Goal: Task Accomplishment & Management: Complete application form

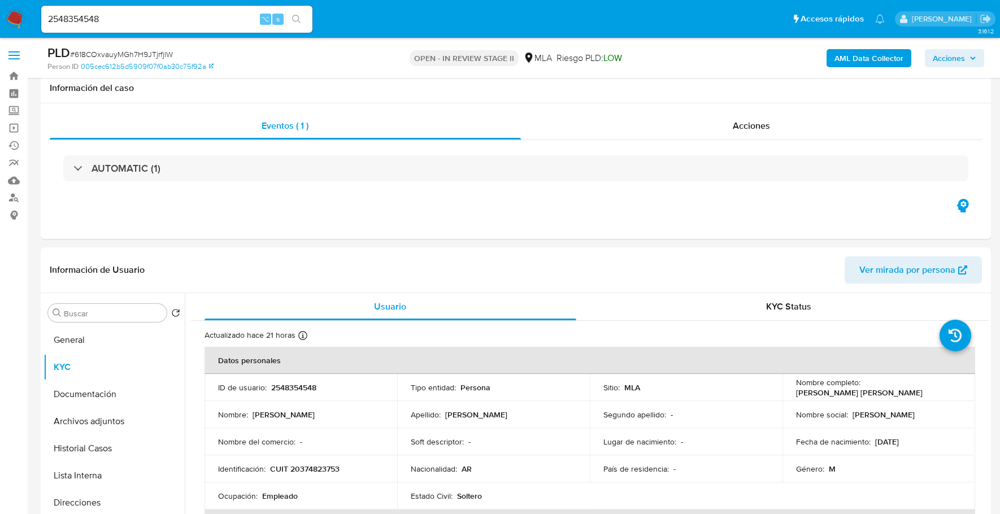
select select "10"
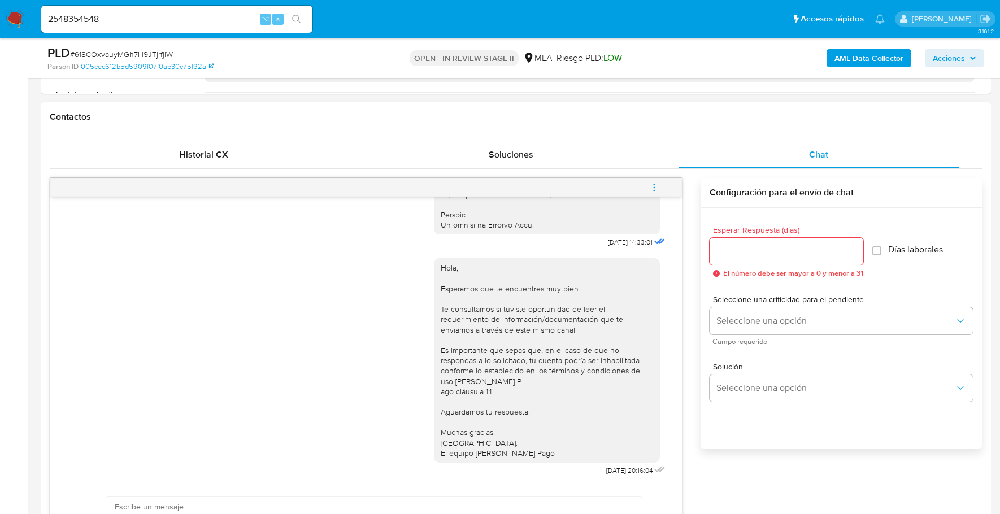
scroll to position [489, 0]
click at [658, 182] on icon "menu-action" at bounding box center [654, 187] width 10 height 10
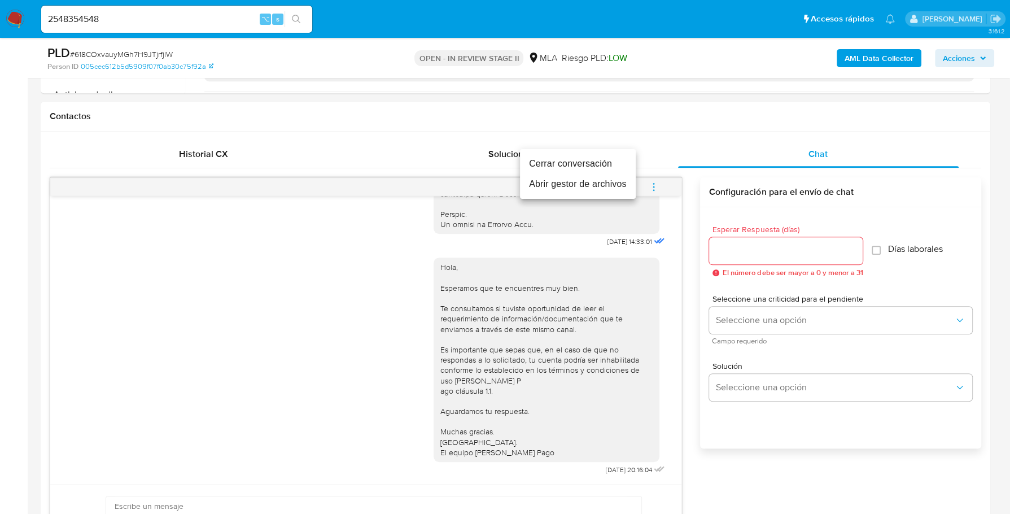
click at [616, 165] on li "Cerrar conversación" at bounding box center [578, 164] width 116 height 20
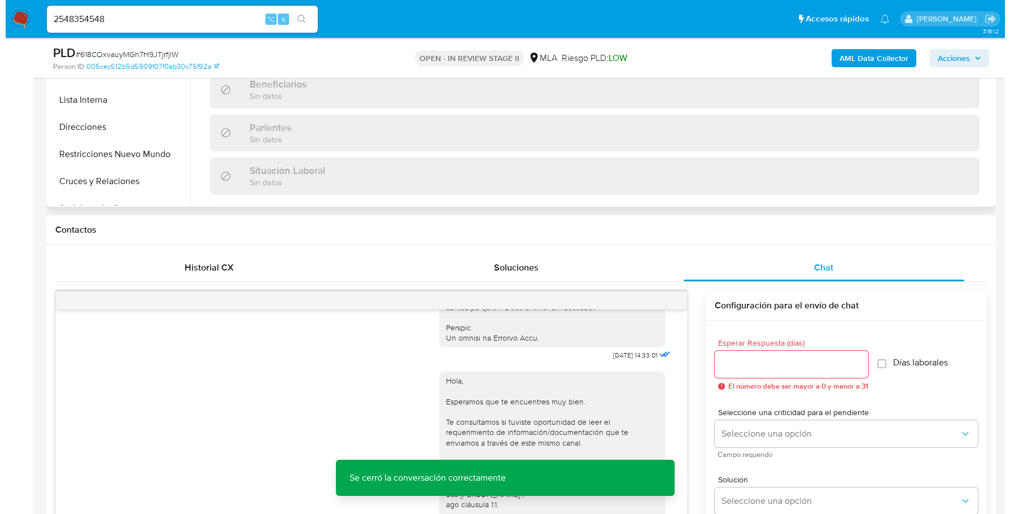
scroll to position [0, 0]
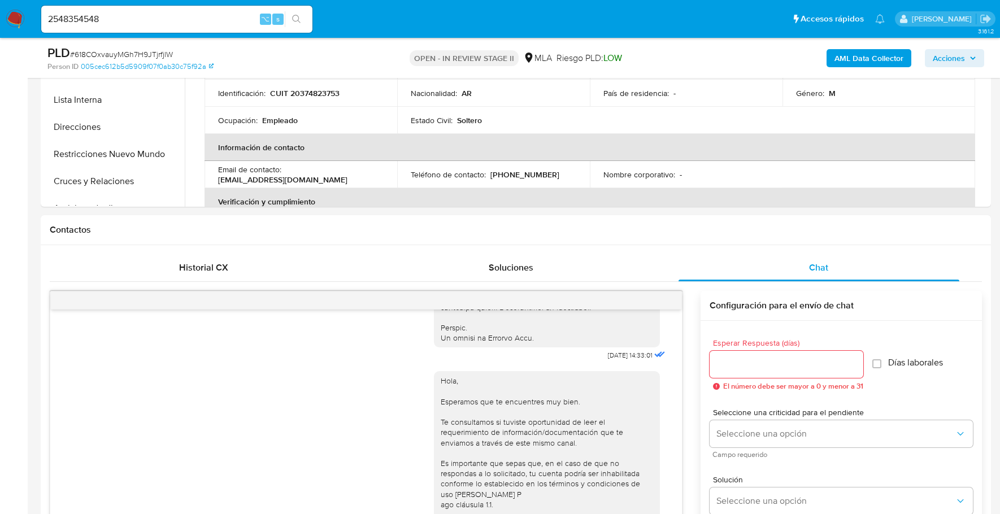
click at [857, 57] on b "AML Data Collector" at bounding box center [868, 58] width 69 height 18
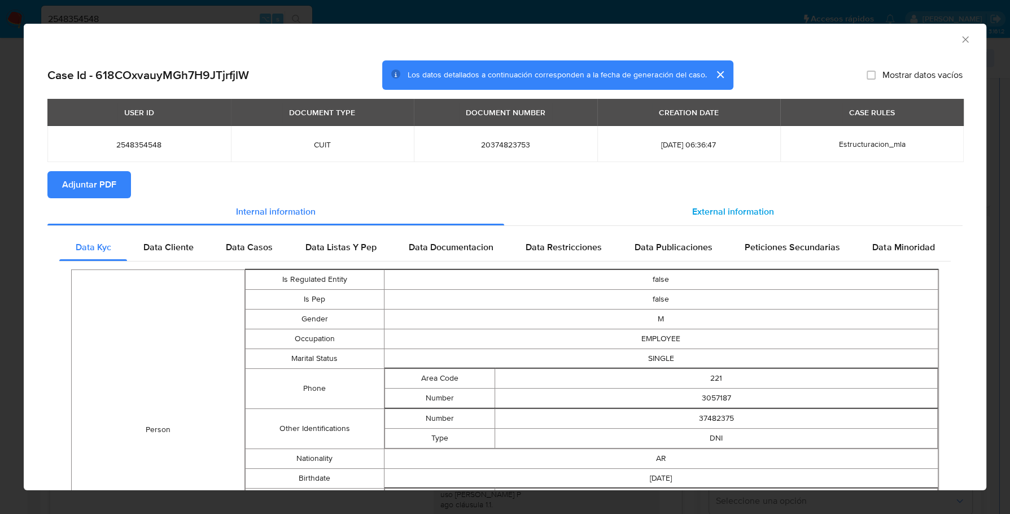
click at [678, 224] on div "External information" at bounding box center [733, 211] width 459 height 27
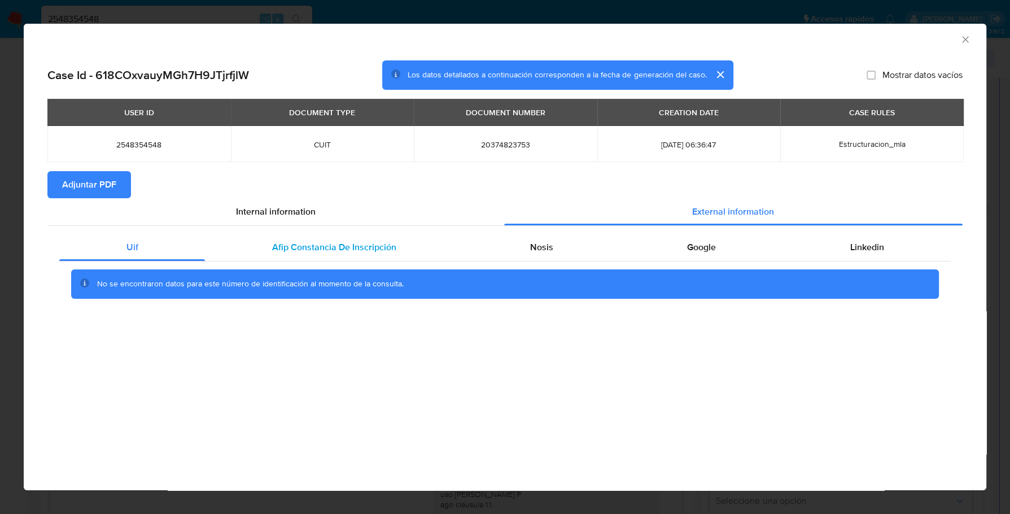
click at [265, 237] on div "Afip Constancia De Inscripción" at bounding box center [334, 247] width 258 height 27
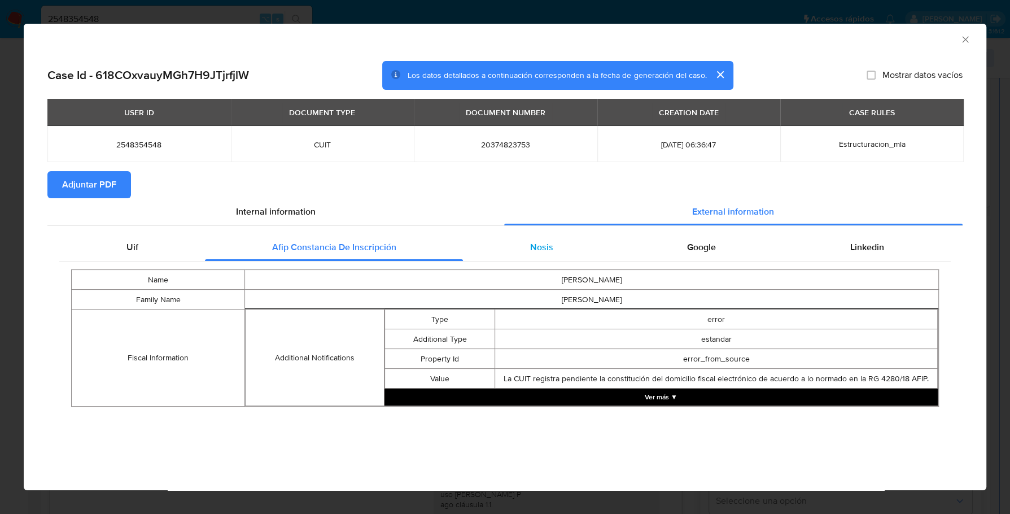
click at [498, 246] on div "Nosis" at bounding box center [541, 247] width 157 height 27
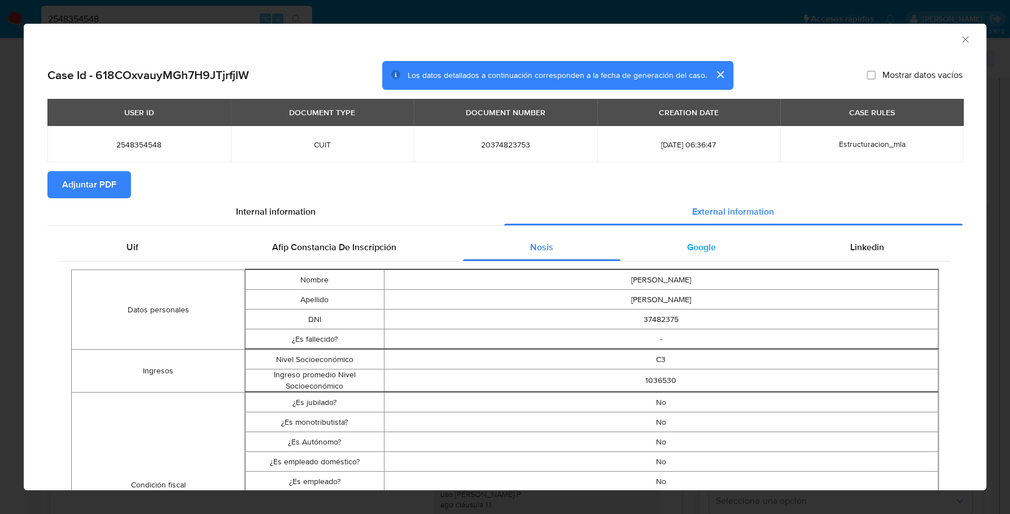
click at [716, 249] on div "Google" at bounding box center [702, 247] width 163 height 27
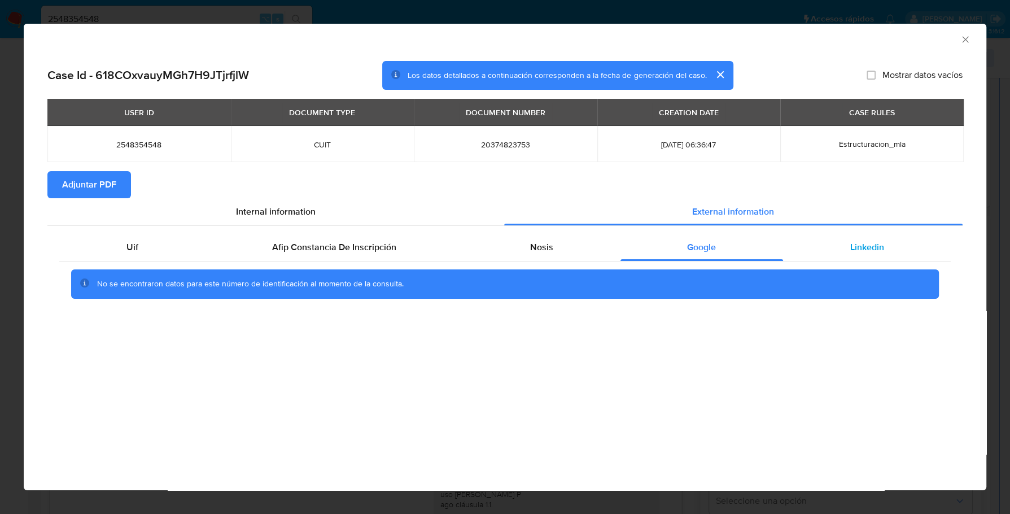
click at [853, 251] on span "Linkedin" at bounding box center [867, 247] width 34 height 13
click at [74, 188] on span "Adjuntar PDF" at bounding box center [89, 184] width 54 height 25
click at [966, 43] on icon "Cerrar ventana" at bounding box center [965, 39] width 11 height 11
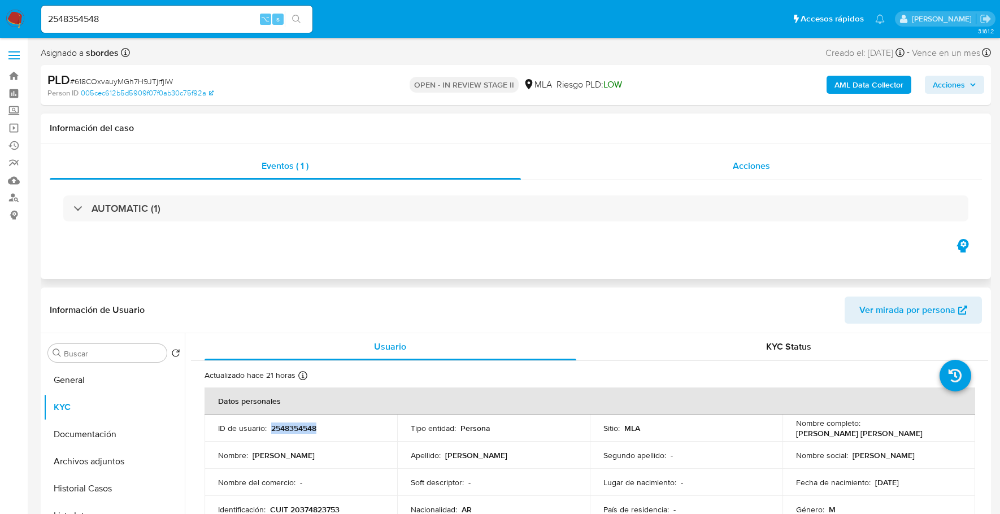
click at [755, 159] on span "Acciones" at bounding box center [751, 165] width 37 height 13
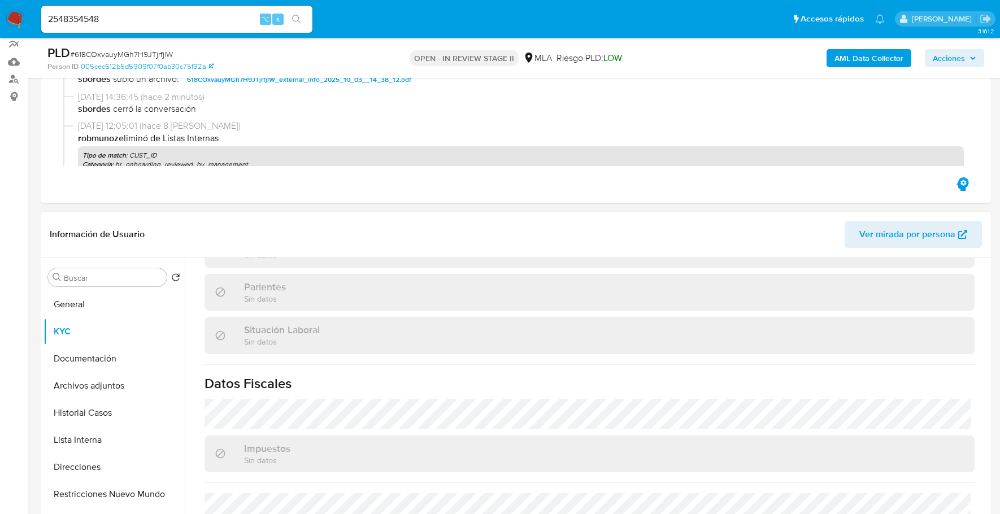
scroll to position [594, 0]
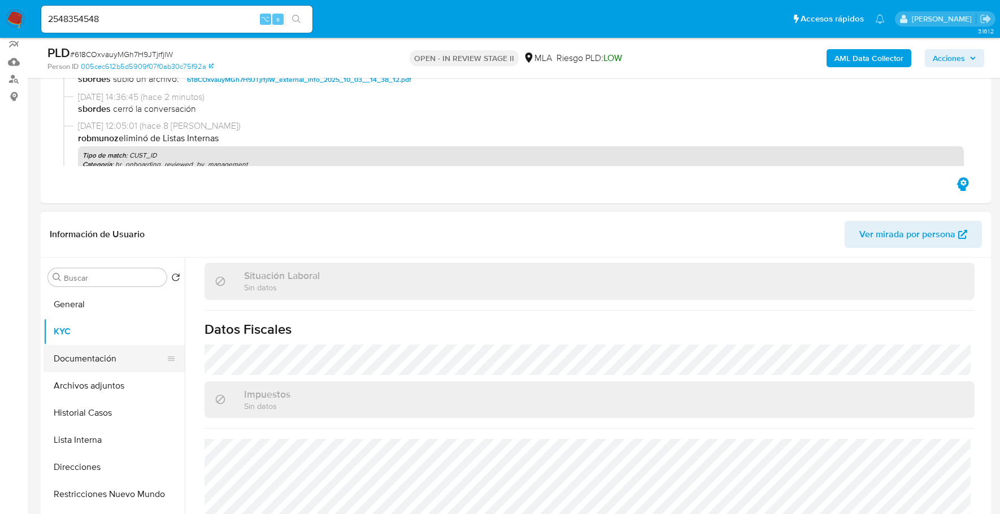
click at [104, 356] on button "Documentación" at bounding box center [109, 358] width 132 height 27
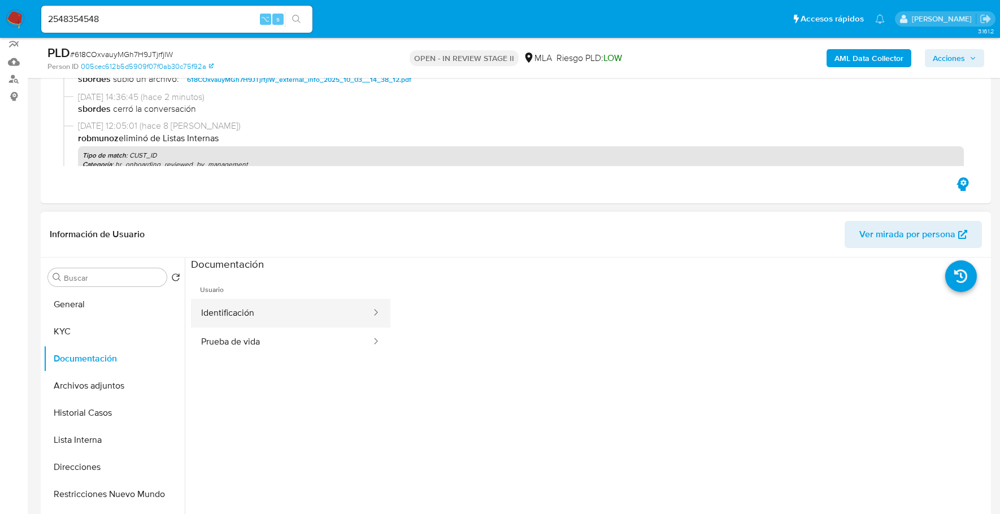
click at [272, 310] on button "Identificación" at bounding box center [281, 313] width 181 height 29
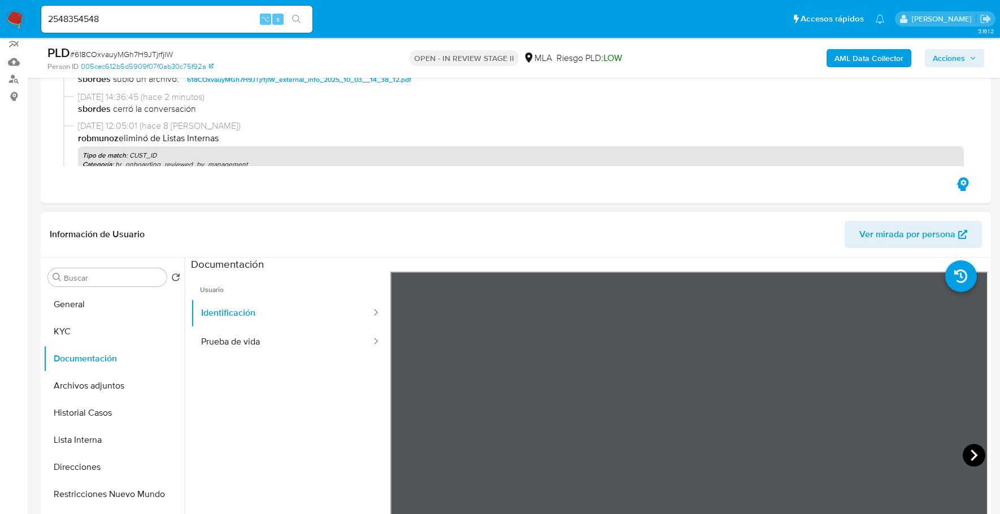
click at [965, 450] on icon at bounding box center [973, 455] width 23 height 23
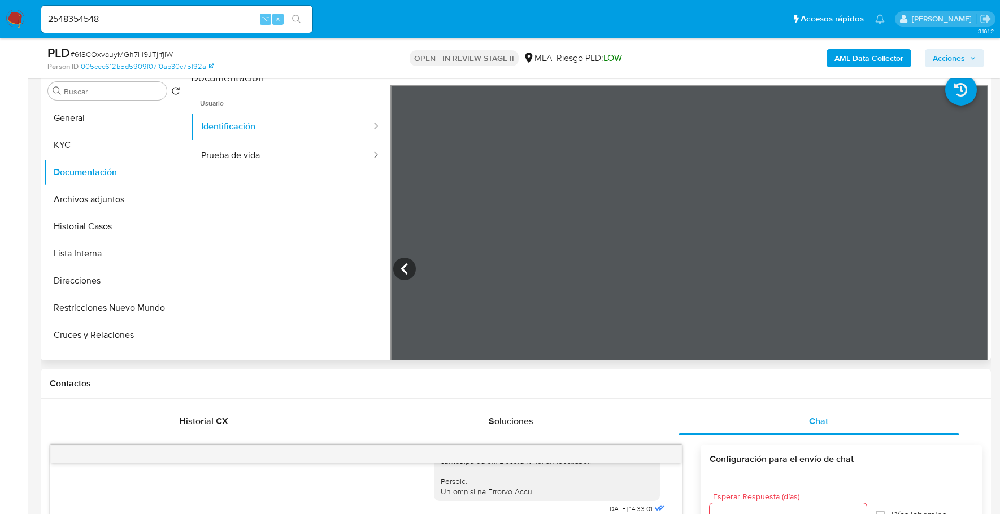
scroll to position [239, 0]
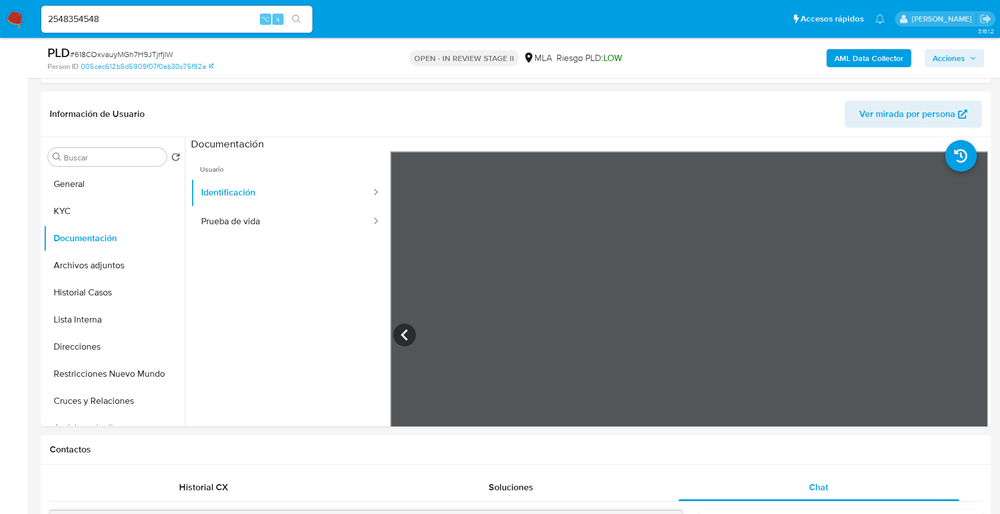
click at [959, 68] on div "AML Data Collector Acciones" at bounding box center [829, 58] width 309 height 27
click at [964, 58] on span "Acciones" at bounding box center [949, 58] width 32 height 18
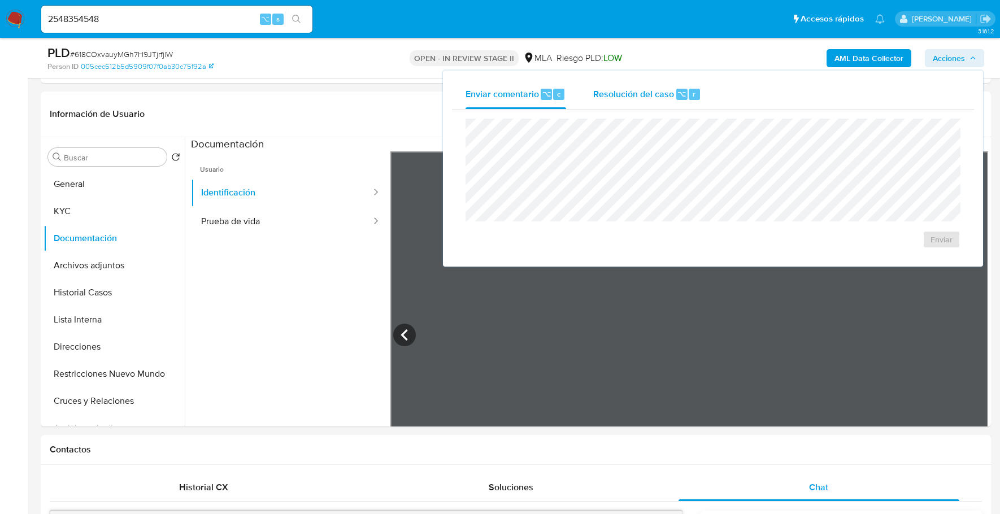
click at [661, 97] on span "Resolución del caso" at bounding box center [633, 93] width 81 height 13
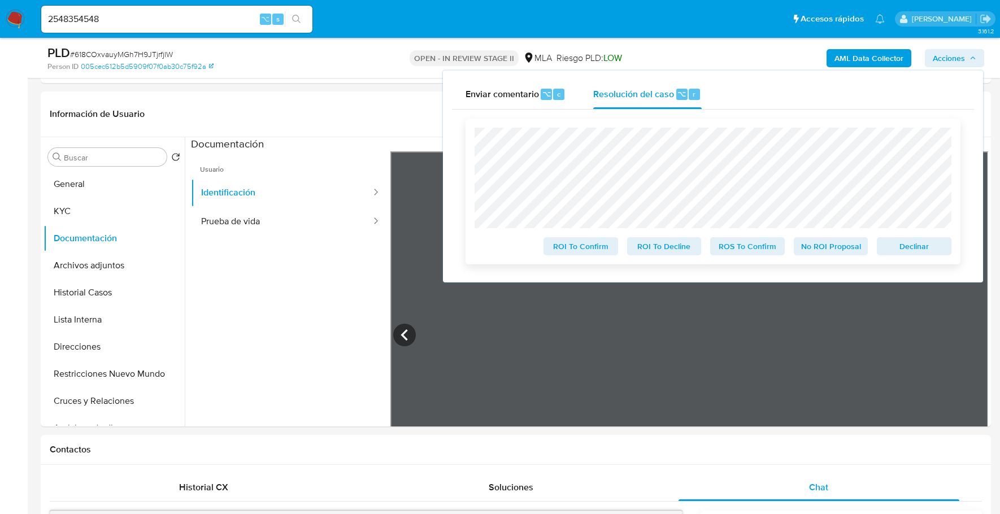
click at [917, 252] on span "Declinar" at bounding box center [914, 246] width 59 height 16
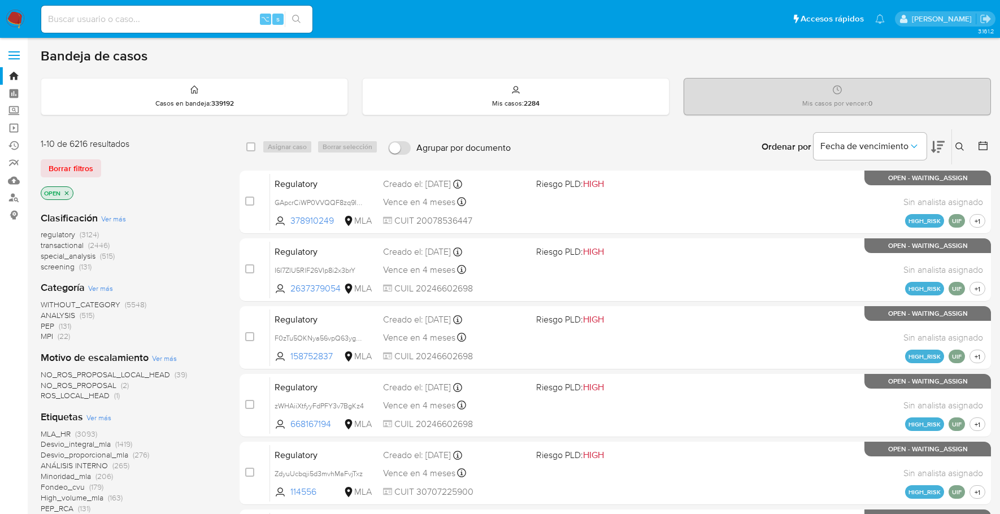
scroll to position [455, 0]
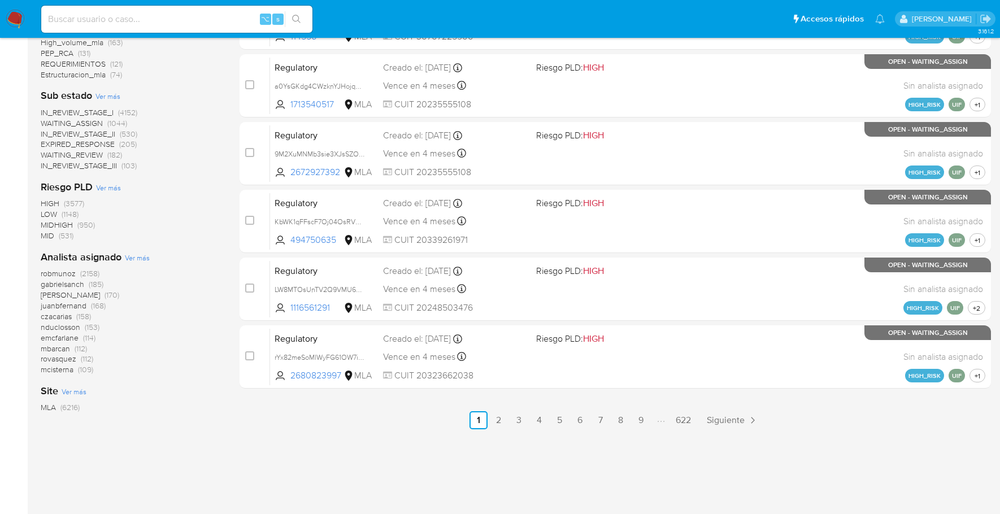
click at [14, 16] on img at bounding box center [15, 19] width 19 height 19
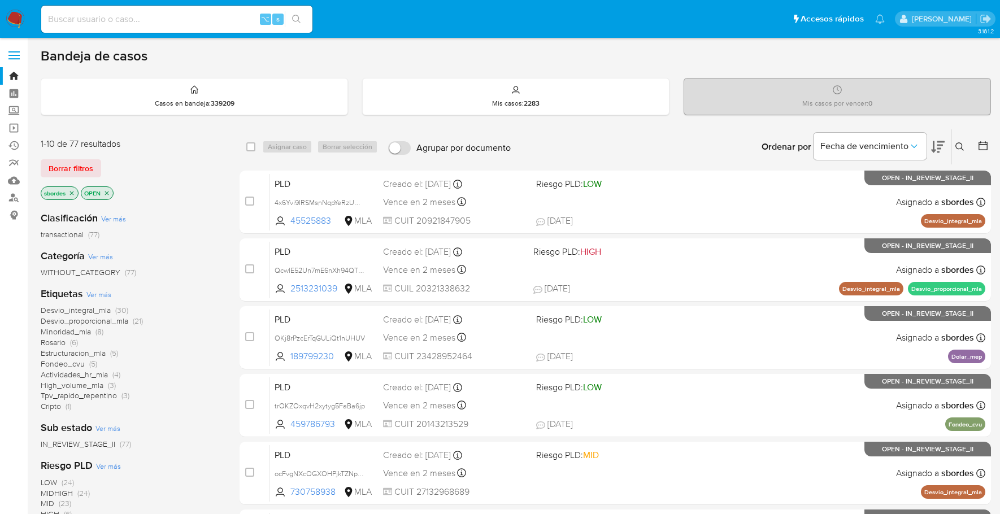
click at [70, 191] on icon "close-filter" at bounding box center [71, 193] width 7 height 7
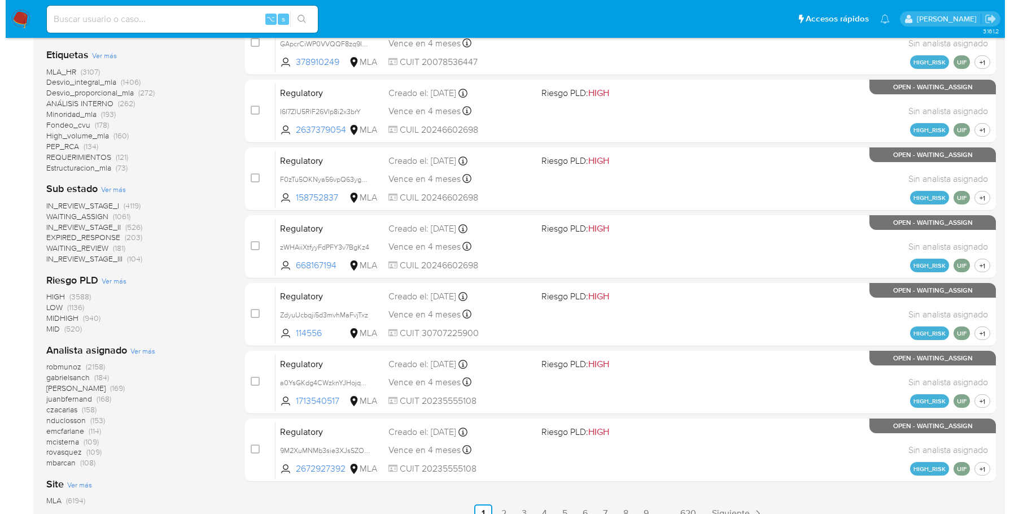
scroll to position [455, 0]
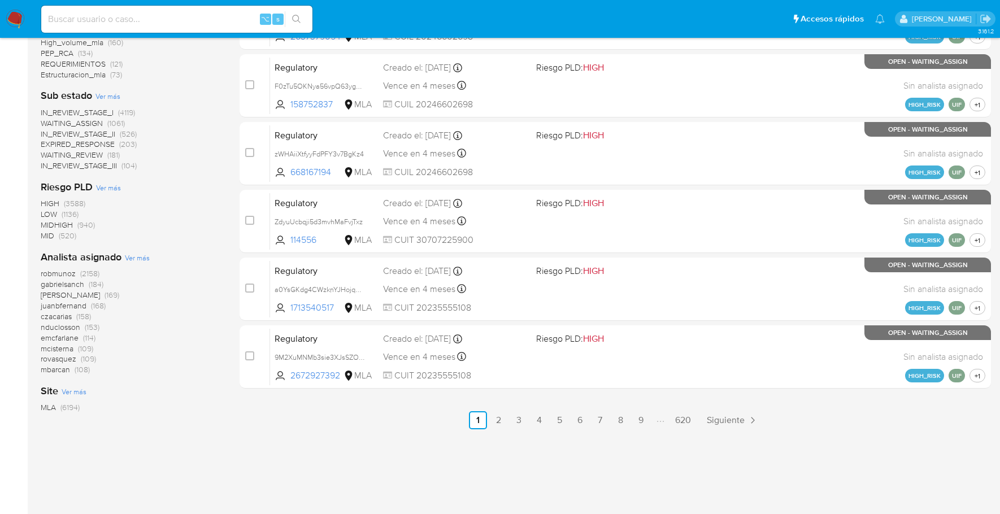
click at [134, 258] on span "Ver más" at bounding box center [137, 257] width 25 height 10
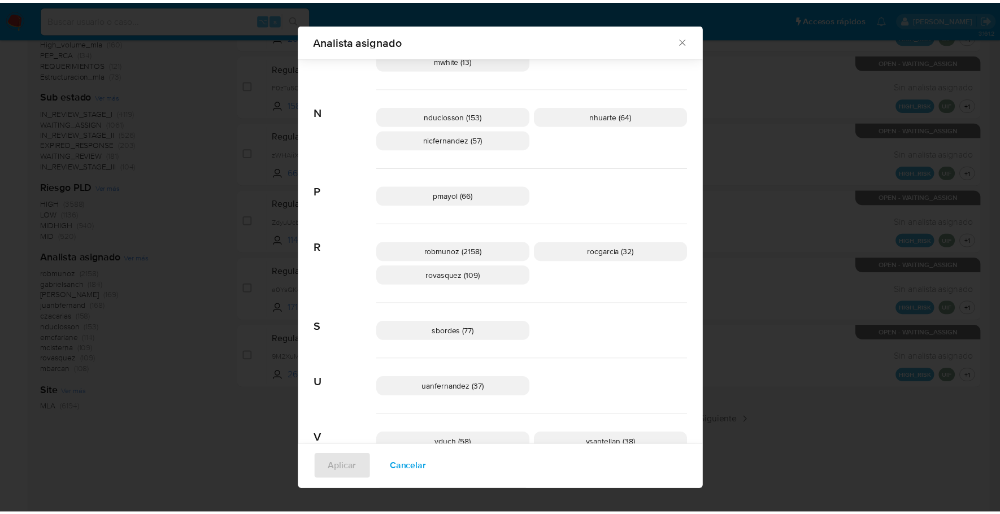
scroll to position [625, 0]
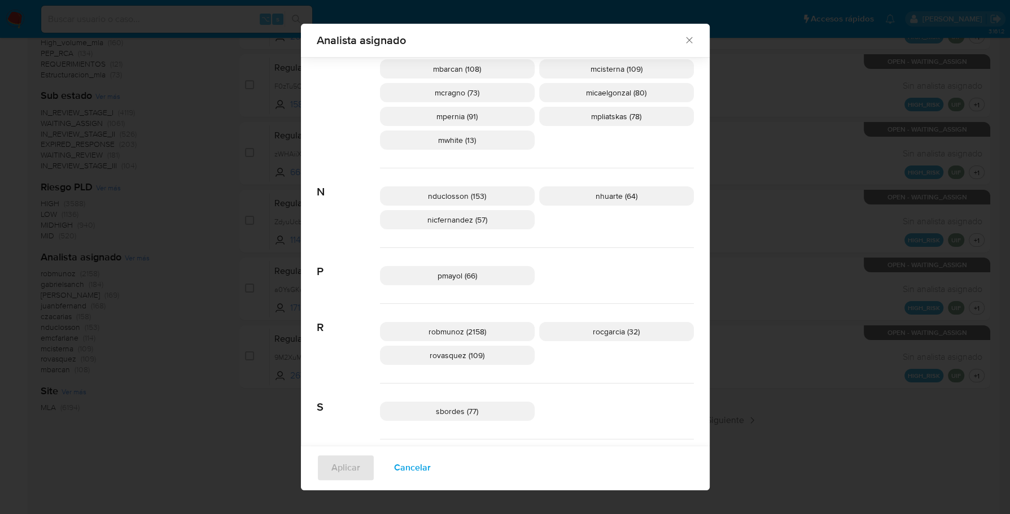
click at [684, 42] on icon "Cerrar" at bounding box center [689, 39] width 11 height 11
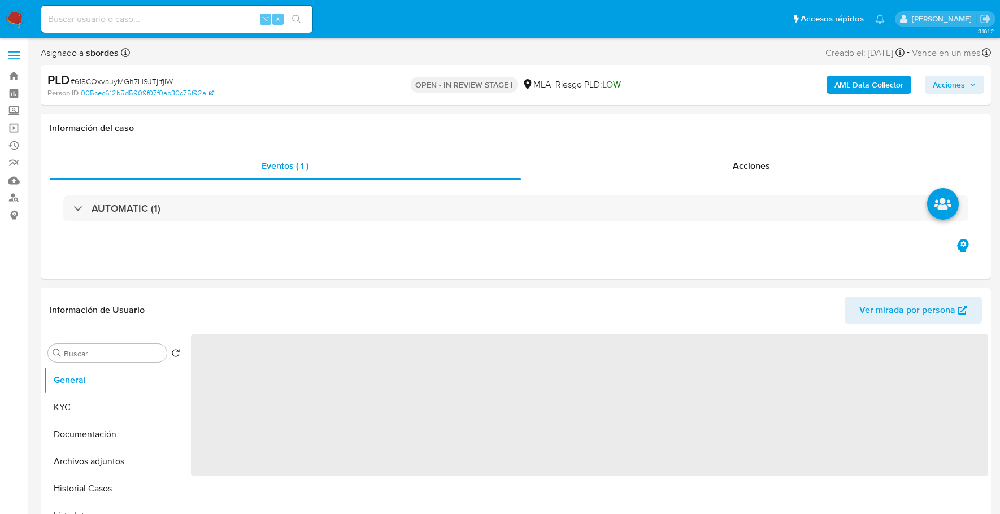
select select "10"
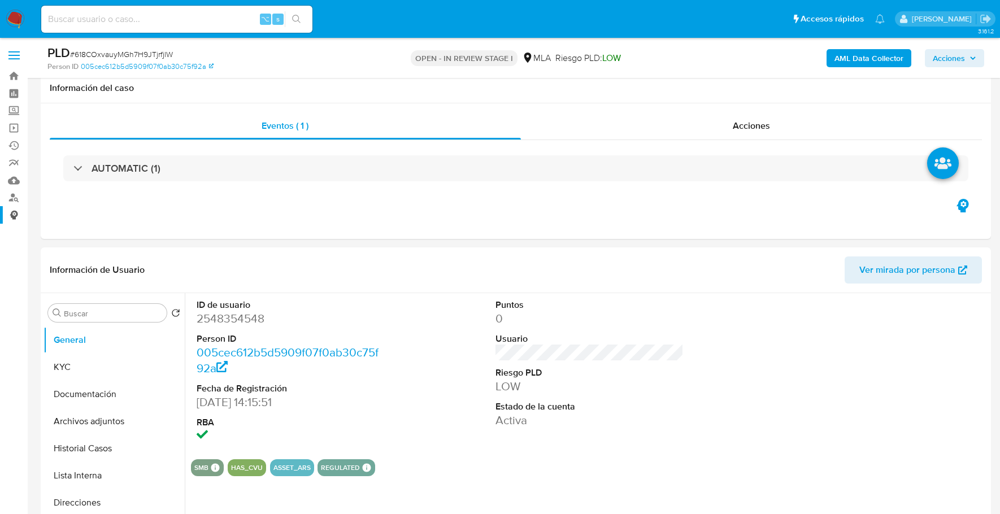
scroll to position [284, 0]
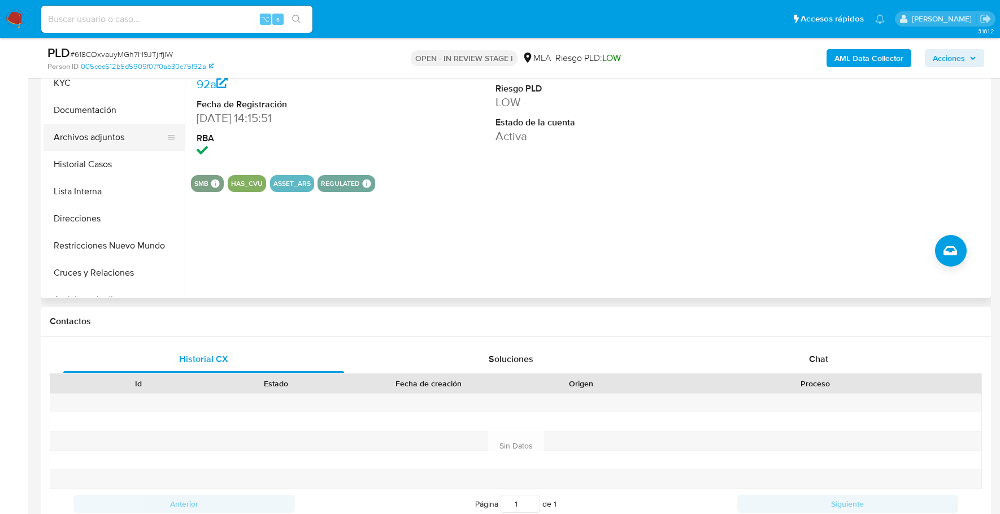
click at [118, 130] on button "Archivos adjuntos" at bounding box center [109, 137] width 132 height 27
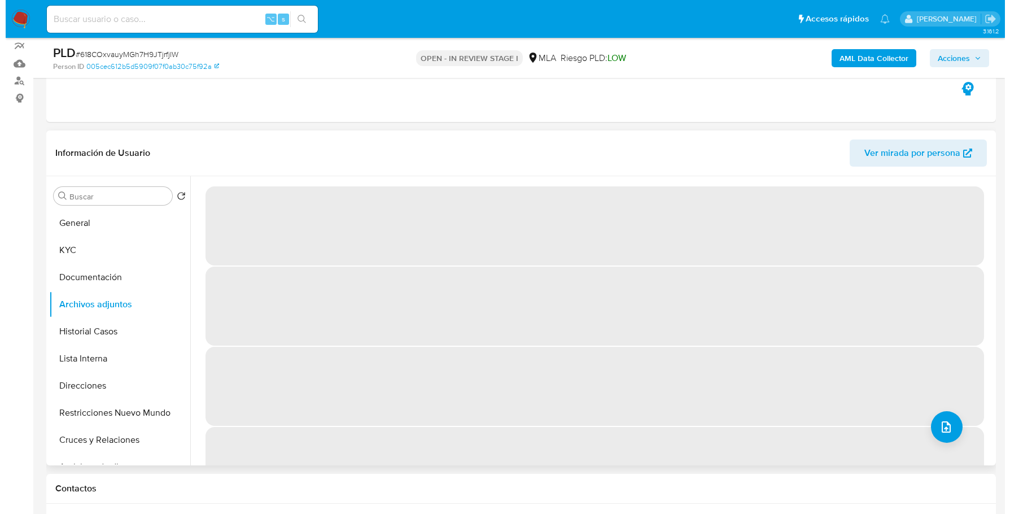
scroll to position [176, 0]
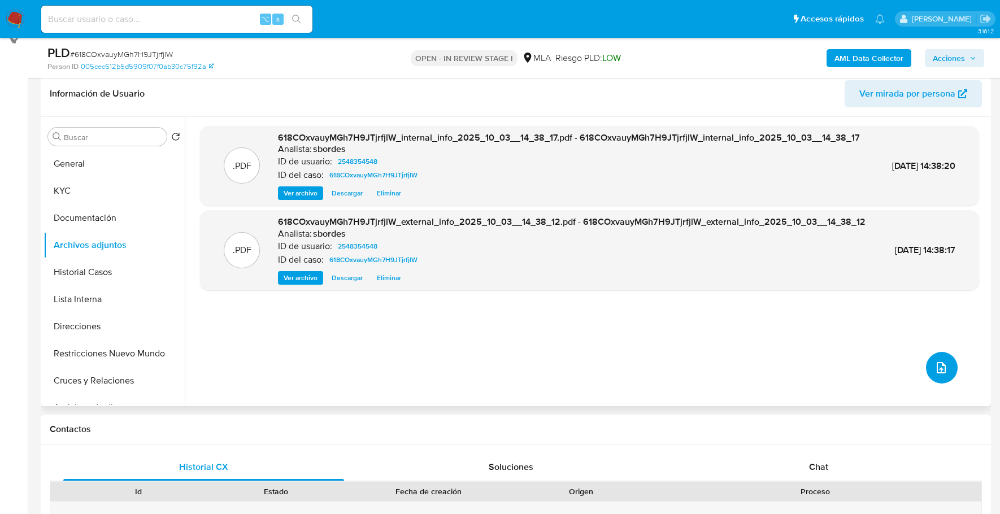
click at [943, 368] on icon "upload-file" at bounding box center [941, 368] width 14 height 14
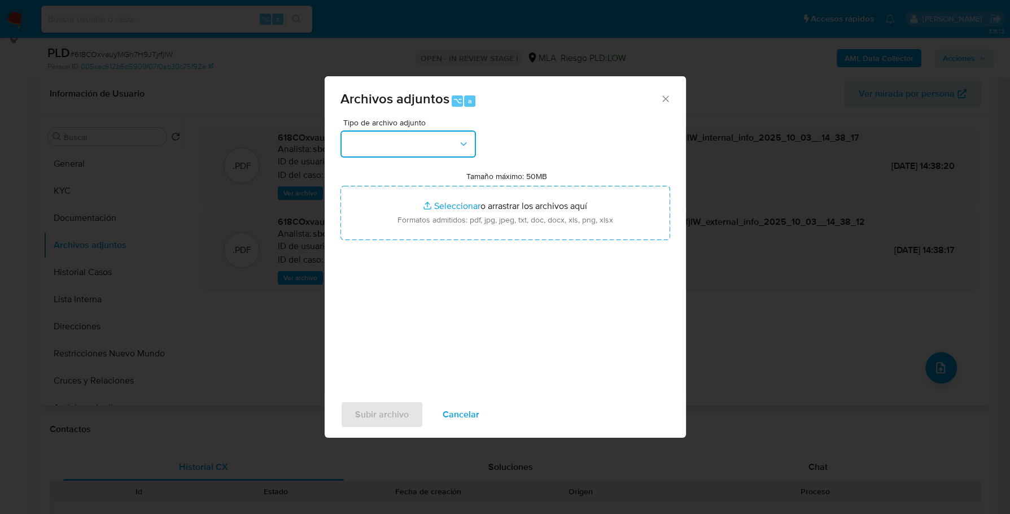
click at [382, 143] on button "button" at bounding box center [409, 143] width 136 height 27
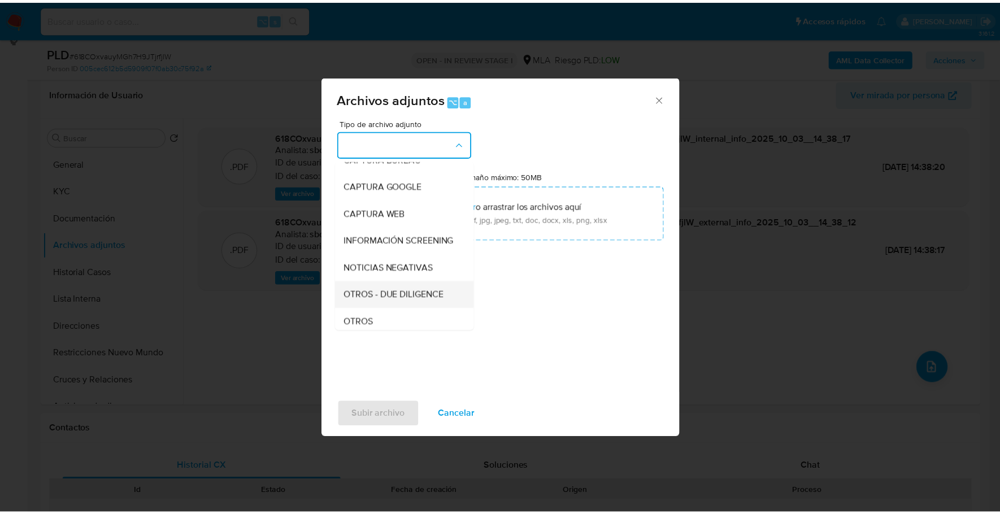
scroll to position [85, 0]
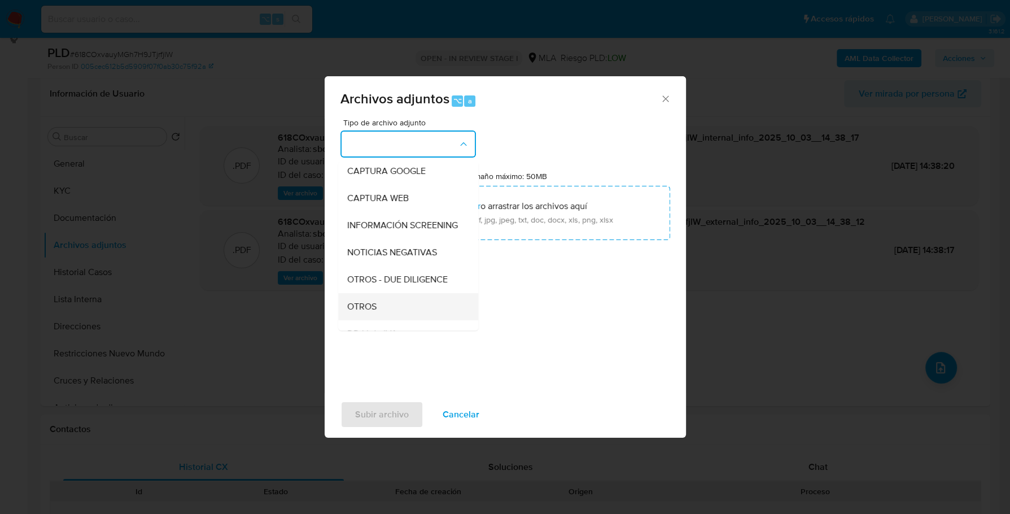
click at [389, 320] on div "OTROS" at bounding box center [404, 306] width 115 height 27
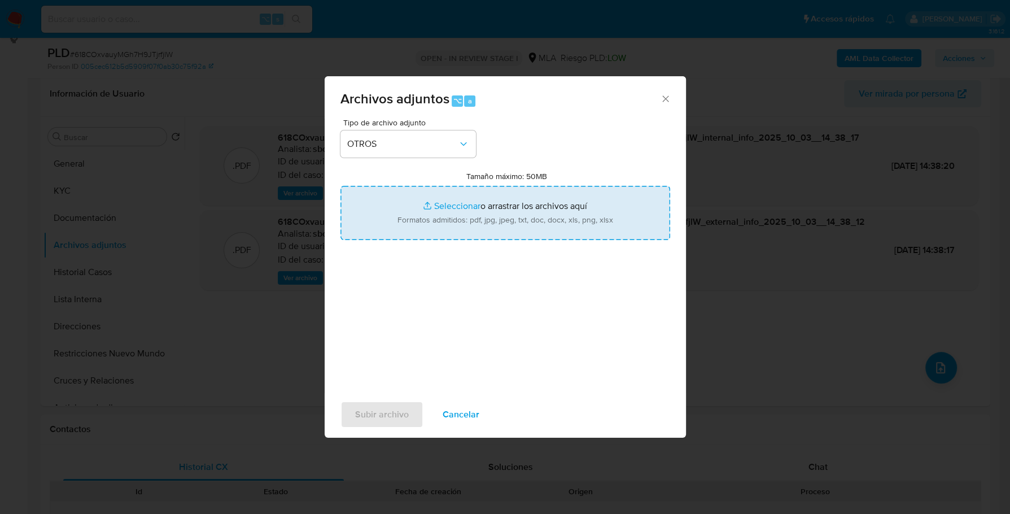
click at [456, 211] on input "Tamaño máximo: 50MB Seleccionar archivos" at bounding box center [506, 213] width 330 height 54
type input "C:\fakepath\Caselog 618COxvauyMGh7H9JTjrfjlW_2025_09_17_11_06_12.docx"
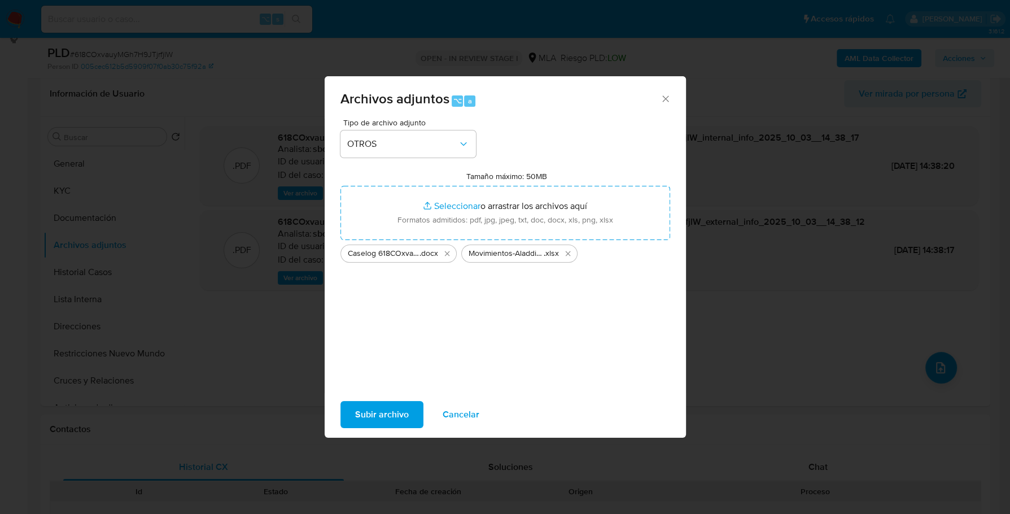
click at [369, 422] on span "Subir archivo" at bounding box center [382, 414] width 54 height 25
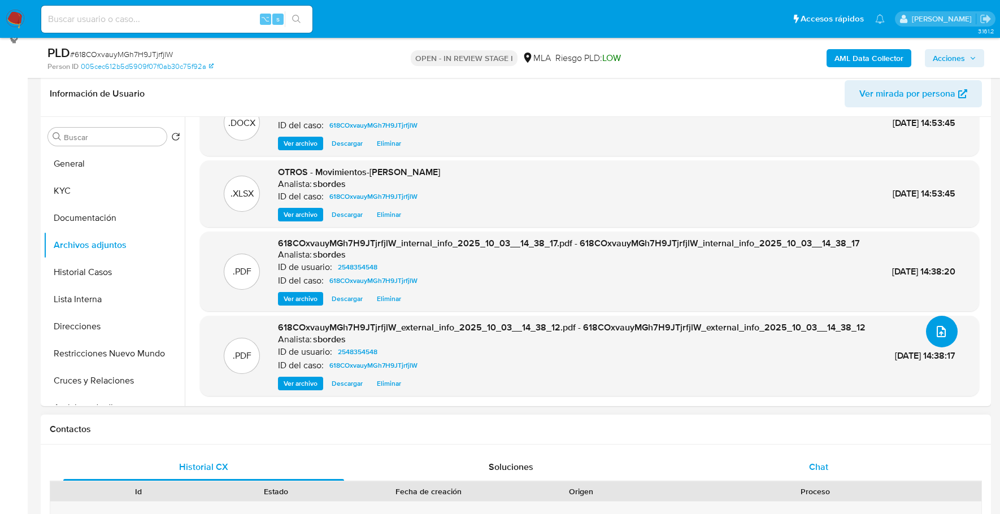
scroll to position [60, 0]
drag, startPoint x: 824, startPoint y: 473, endPoint x: 825, endPoint y: 466, distance: 6.9
click at [825, 468] on div "Chat" at bounding box center [818, 467] width 281 height 27
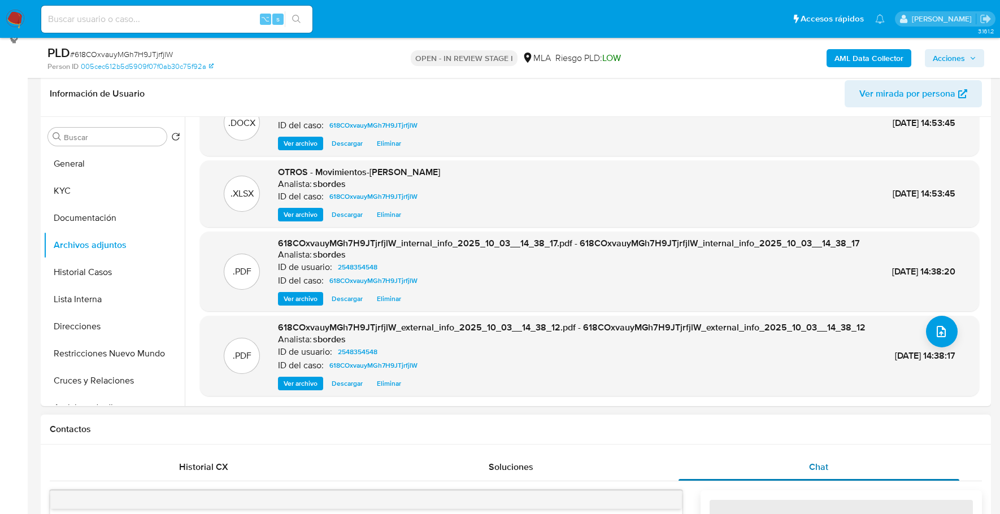
click at [824, 466] on span "Chat" at bounding box center [818, 466] width 19 height 13
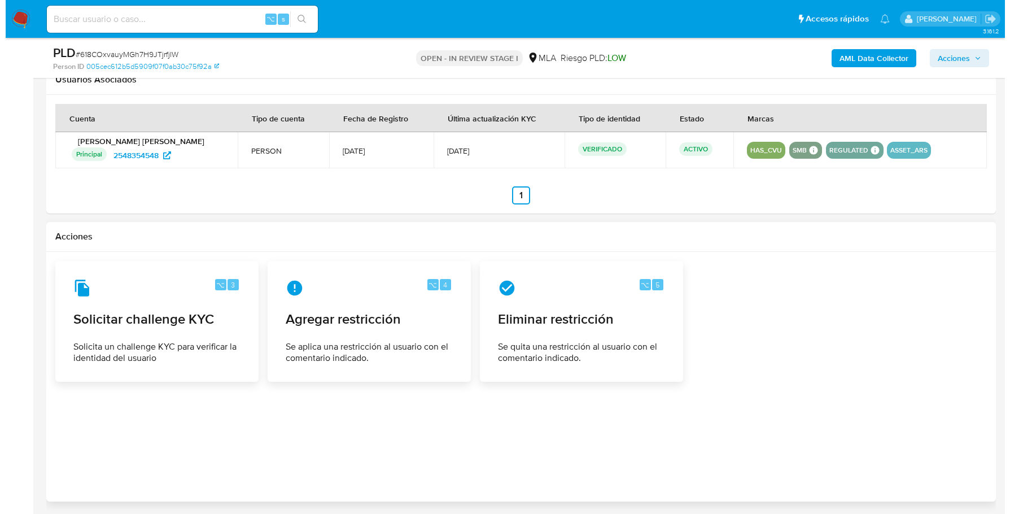
scroll to position [1722, 0]
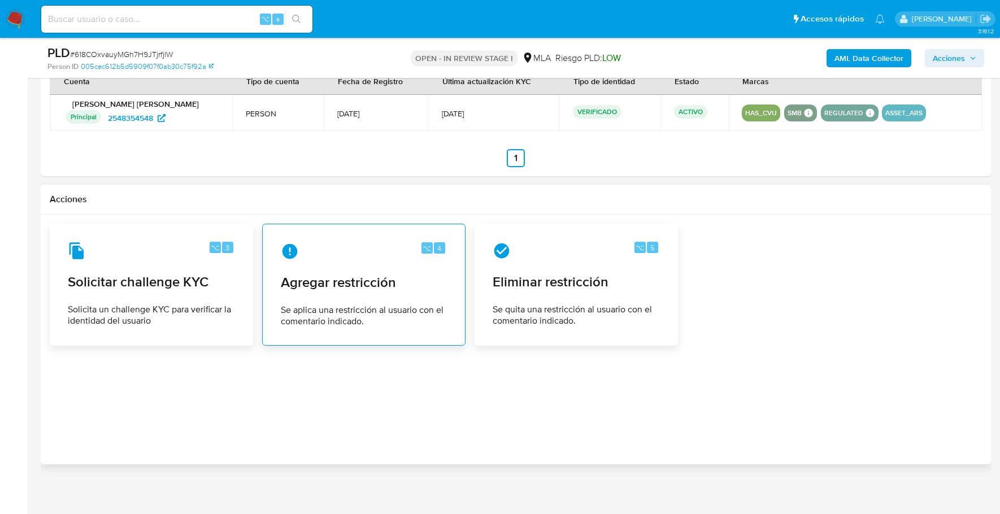
click at [328, 293] on div "⌥ 4 Agregar restricción Se aplica una restricción al usuario con el comentario …" at bounding box center [364, 284] width 184 height 103
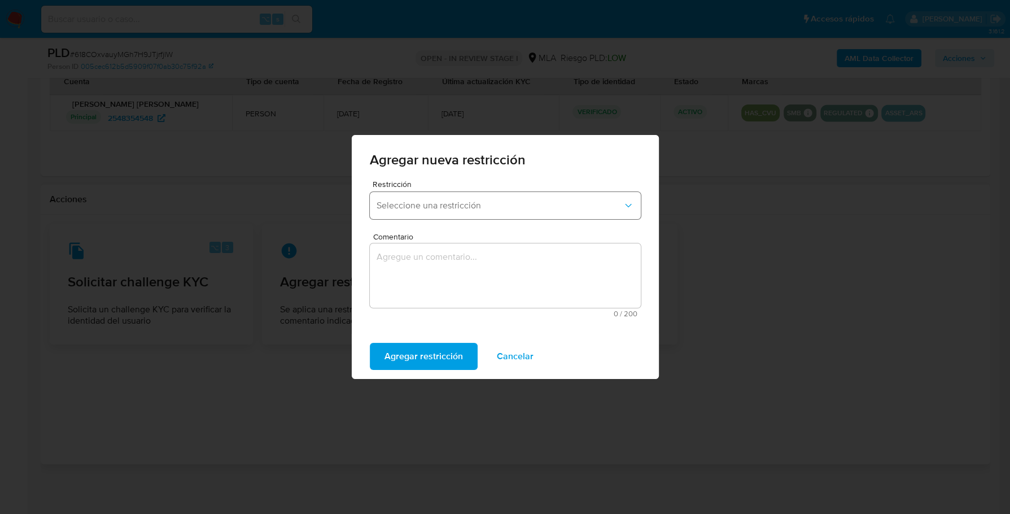
click at [486, 208] on span "Seleccione una restricción" at bounding box center [500, 205] width 246 height 11
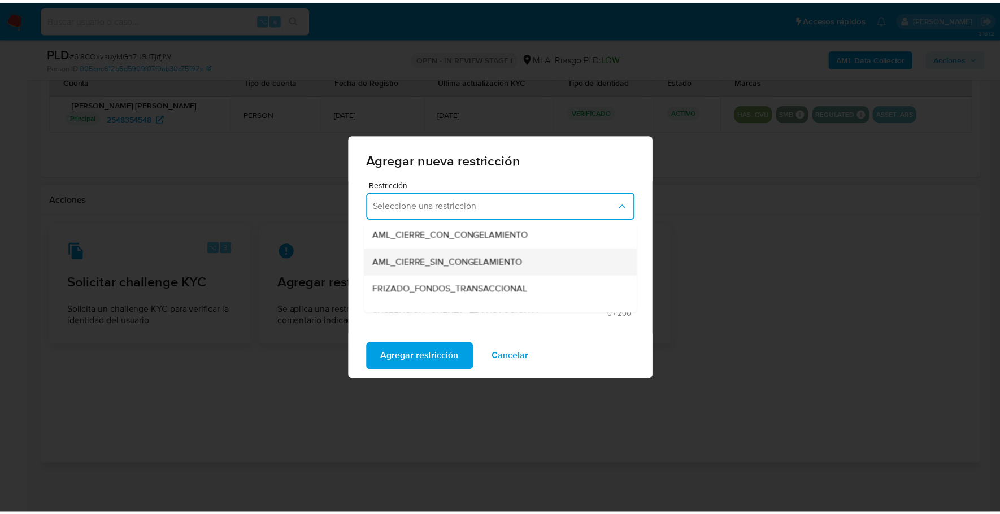
scroll to position [101, 0]
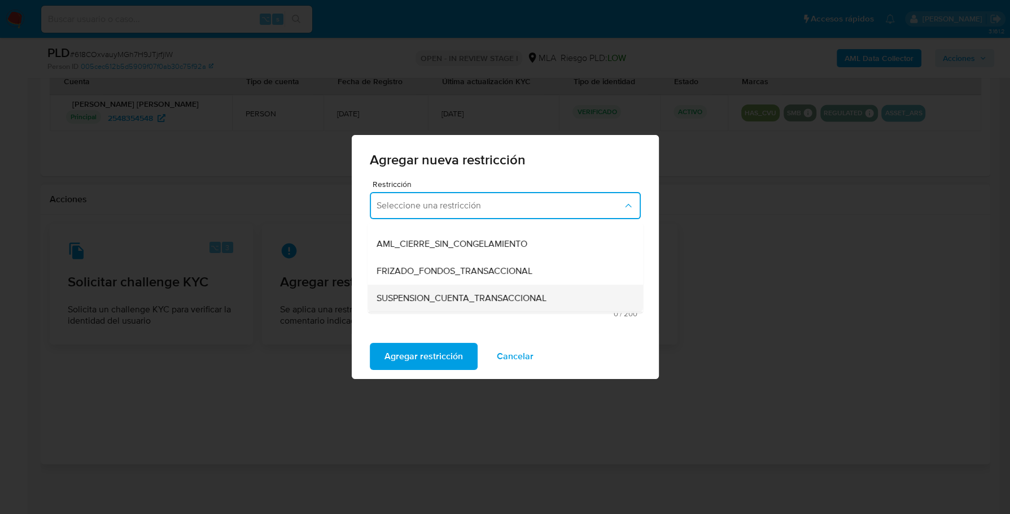
click at [460, 301] on span "SUSPENSION_CUENTA_TRANSACCIONAL" at bounding box center [462, 298] width 170 height 11
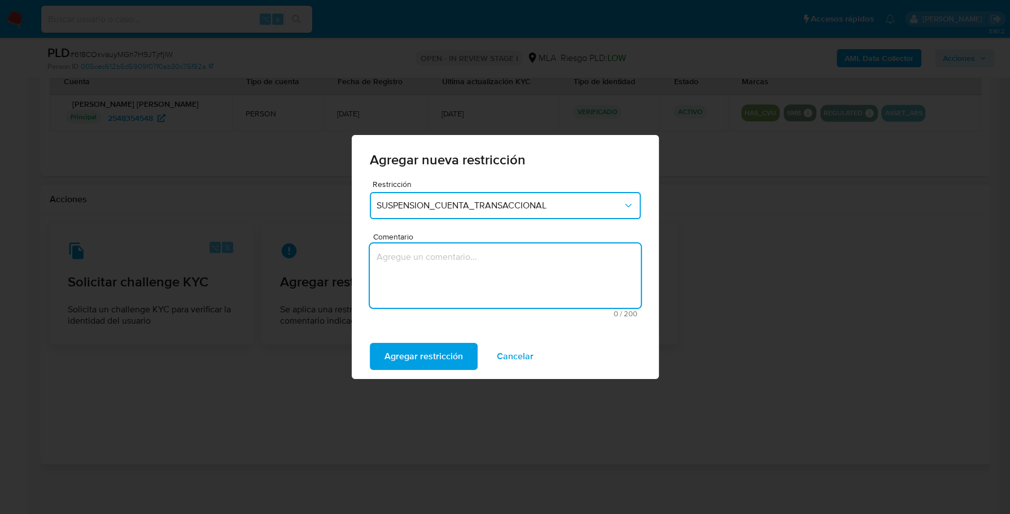
click at [491, 264] on textarea "Comentario" at bounding box center [505, 275] width 271 height 64
type textarea "AML"
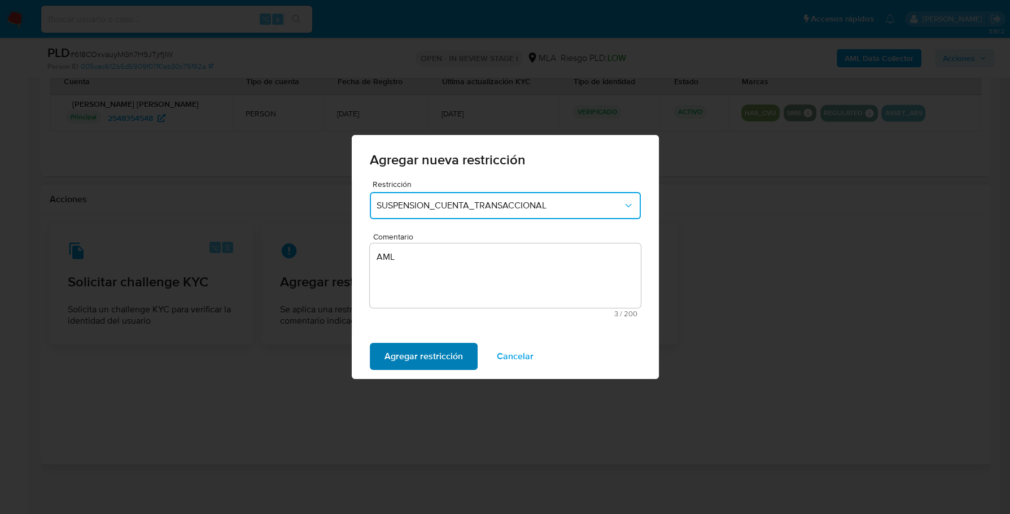
click at [433, 360] on span "Agregar restricción" at bounding box center [424, 356] width 79 height 25
click at [404, 352] on span "Confirmar" at bounding box center [405, 356] width 41 height 25
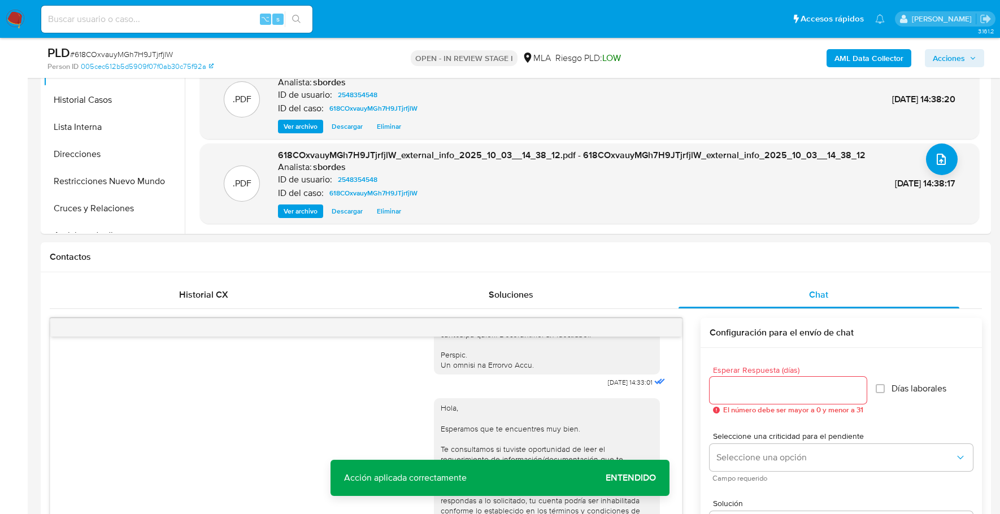
scroll to position [0, 0]
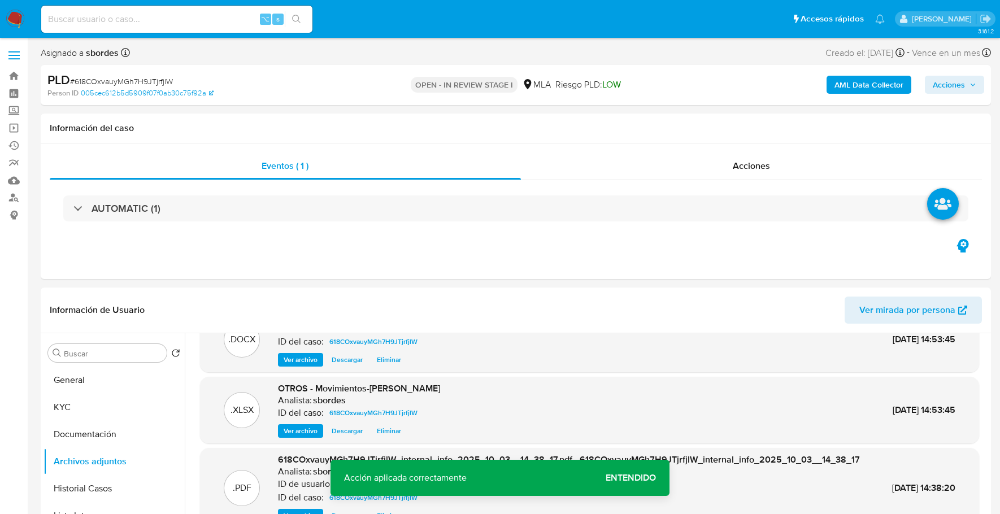
click at [957, 85] on span "Acciones" at bounding box center [949, 85] width 32 height 18
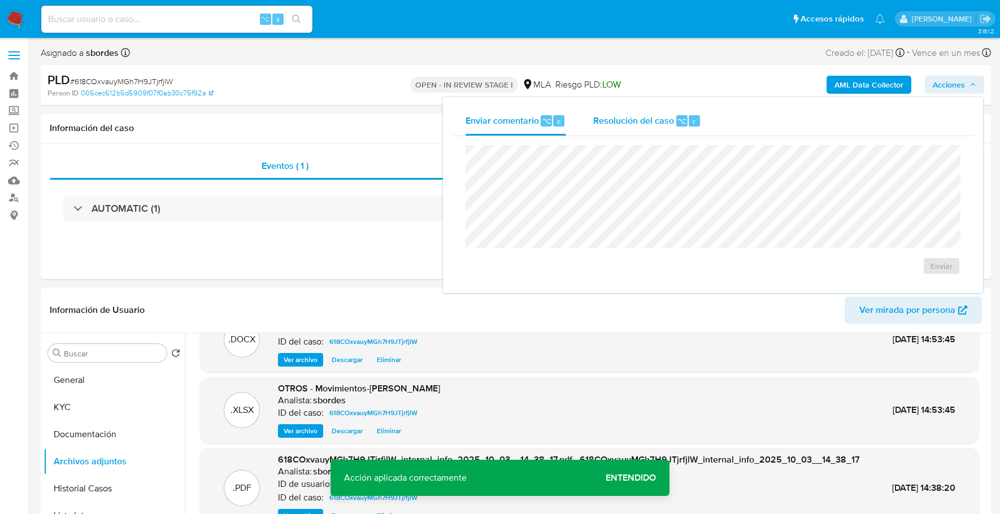
click at [657, 125] on span "Resolución del caso" at bounding box center [633, 120] width 81 height 13
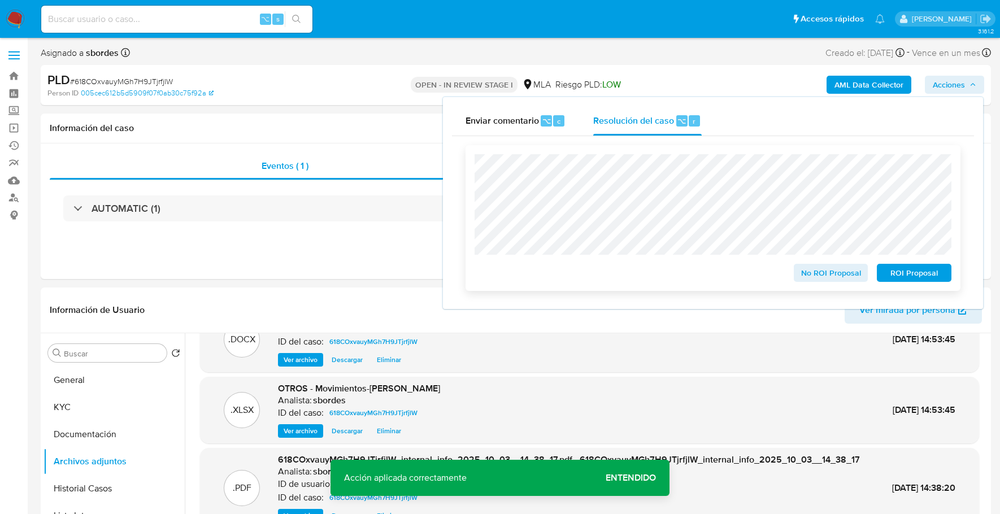
click at [914, 280] on span "ROI Proposal" at bounding box center [914, 273] width 59 height 16
click at [909, 270] on span "ROI Proposal" at bounding box center [914, 273] width 59 height 16
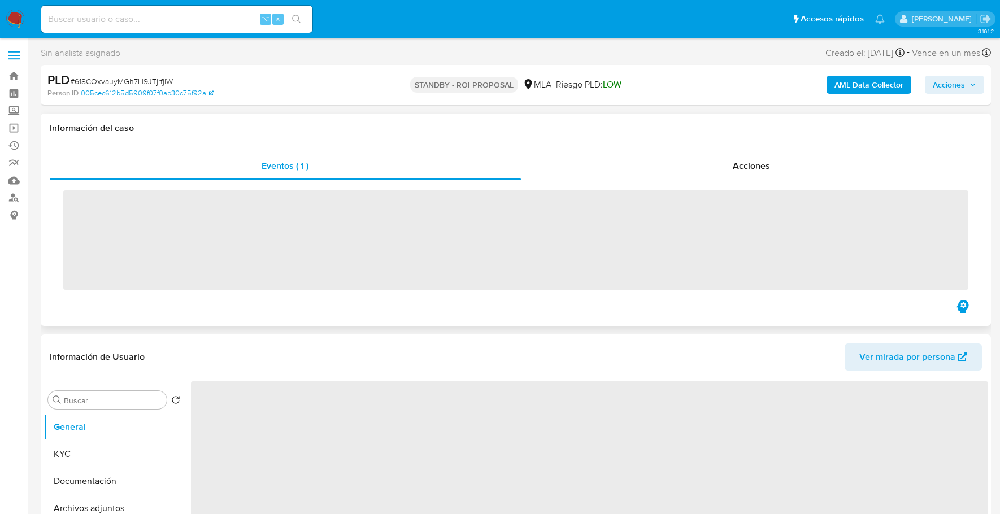
click at [760, 147] on div "Eventos ( 1 ) Acciones ‌" at bounding box center [516, 234] width 950 height 182
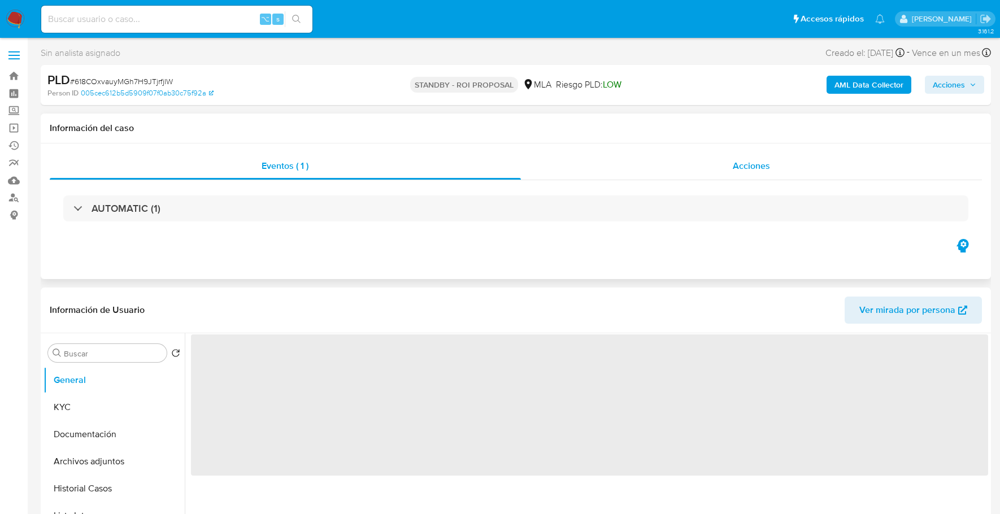
click at [759, 162] on span "Acciones" at bounding box center [751, 165] width 37 height 13
select select "10"
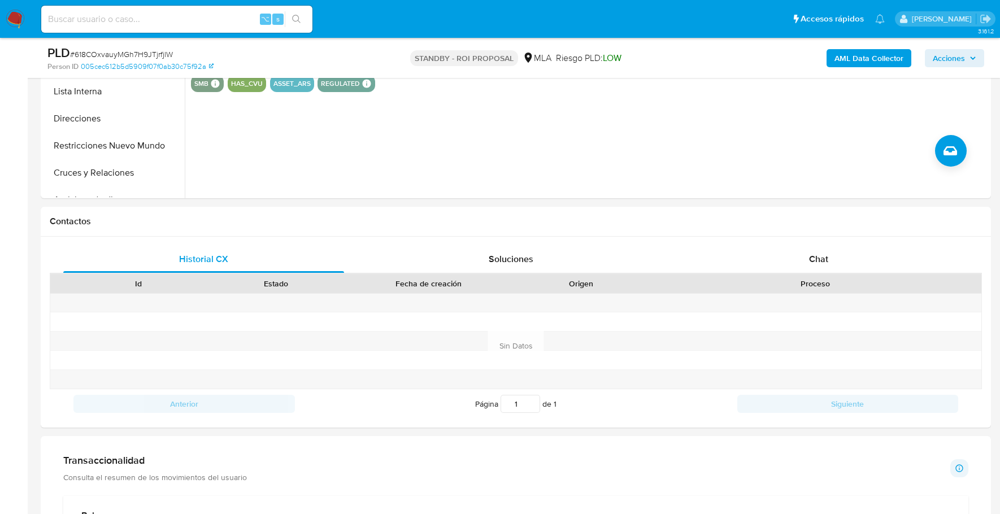
scroll to position [467, 0]
click at [187, 20] on input at bounding box center [176, 19] width 271 height 15
paste input "815684413"
type input "815684413"
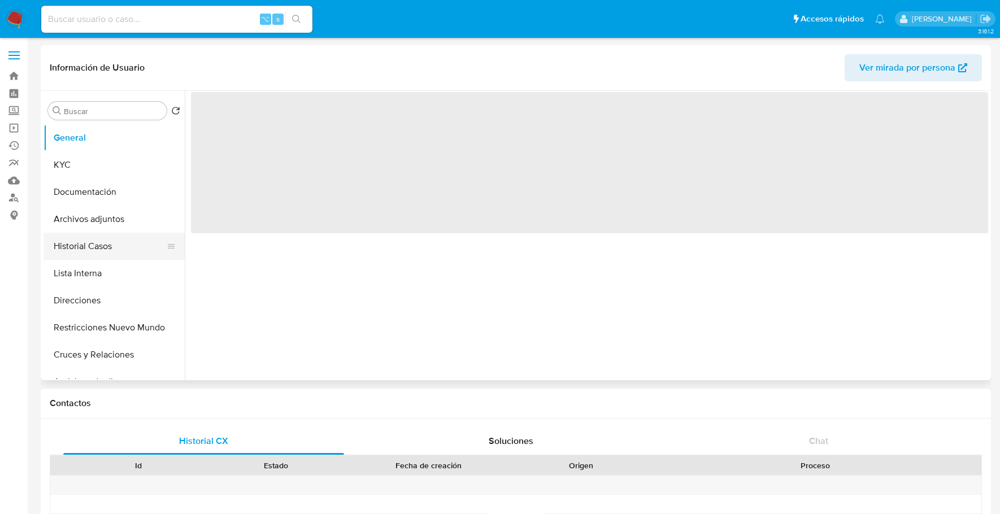
select select "10"
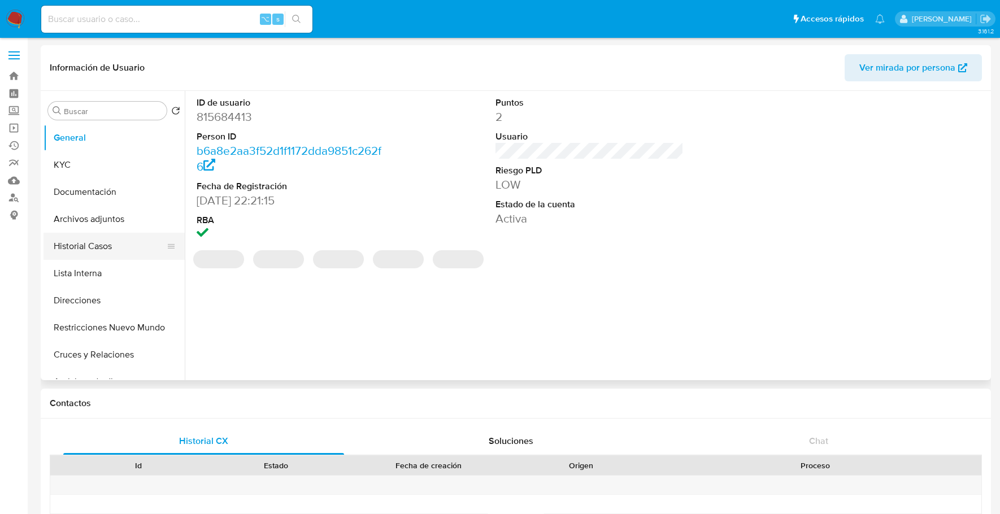
click at [88, 255] on button "Historial Casos" at bounding box center [109, 246] width 132 height 27
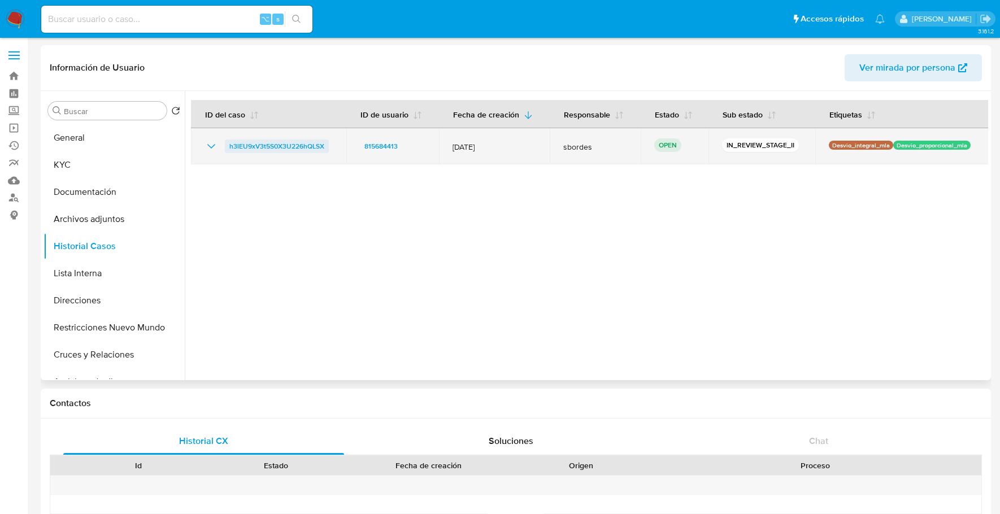
click at [257, 143] on span "h3lEU9xV3t5S0X3U226hQLSX" at bounding box center [276, 147] width 95 height 14
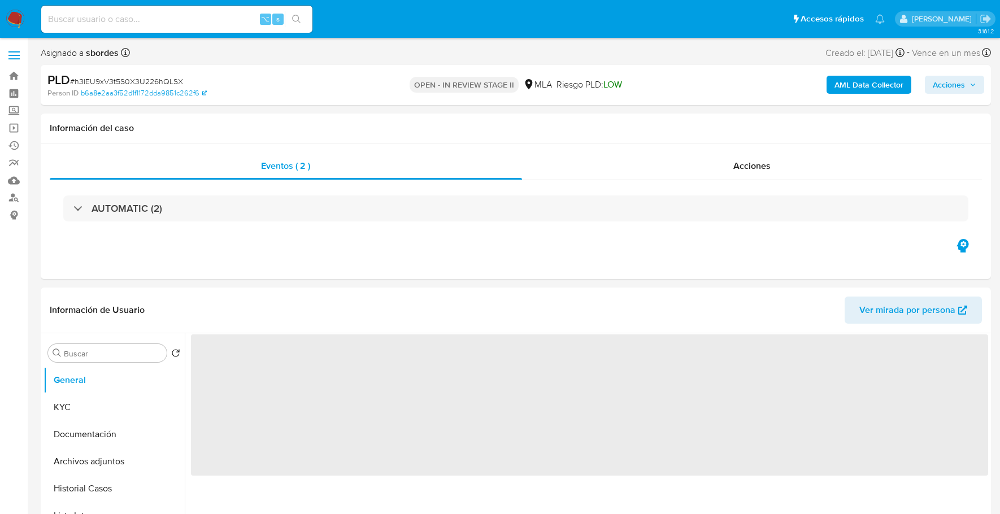
select select "10"
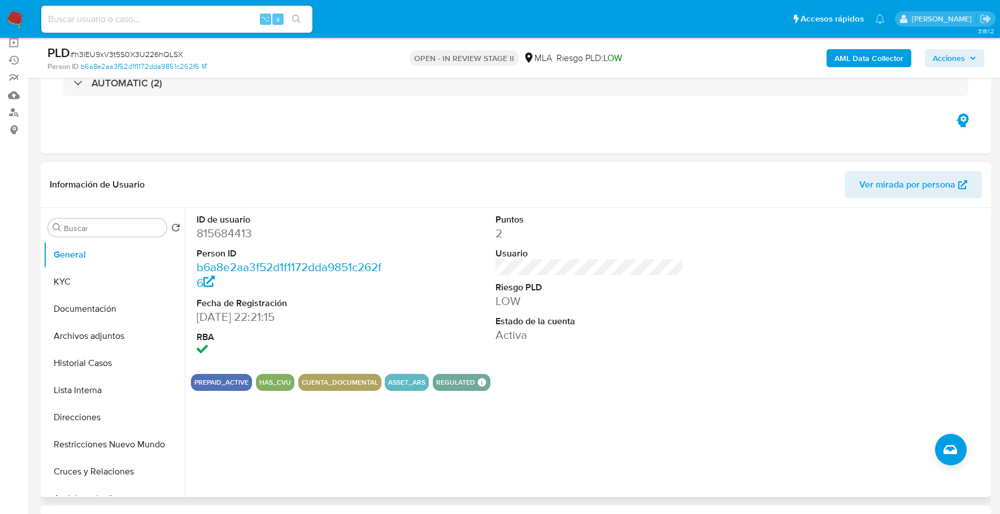
scroll to position [123, 0]
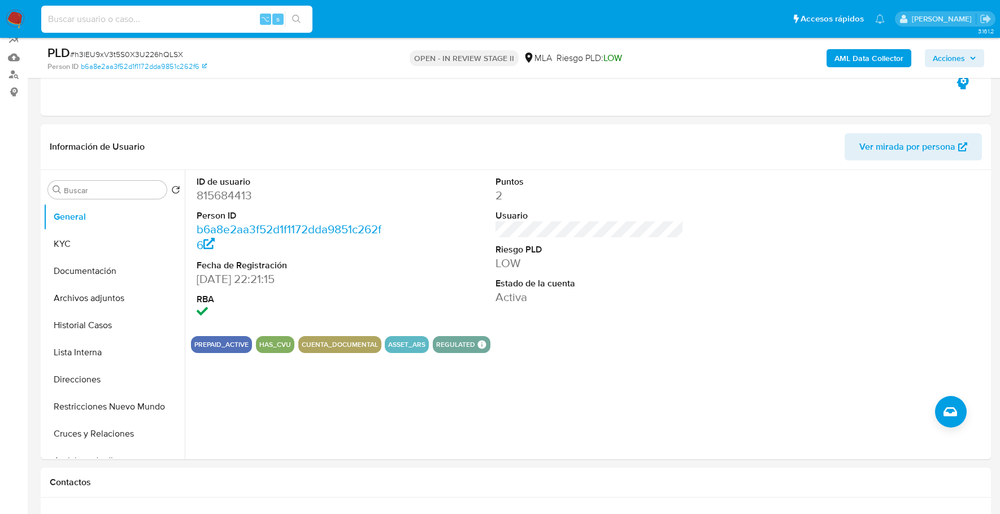
click at [153, 20] on input at bounding box center [176, 19] width 271 height 15
paste input "815684413"
type input "815684413"
click at [98, 247] on button "KYC" at bounding box center [109, 243] width 132 height 27
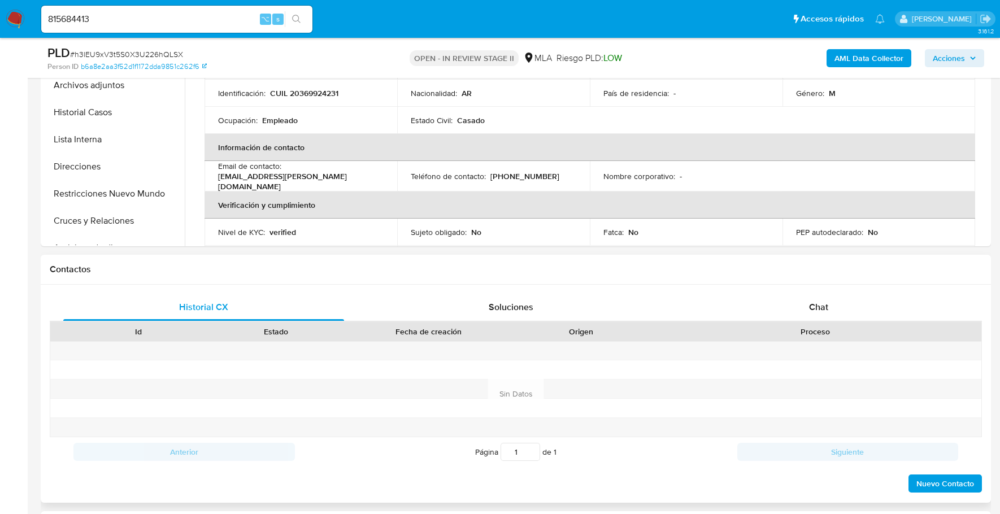
scroll to position [96, 0]
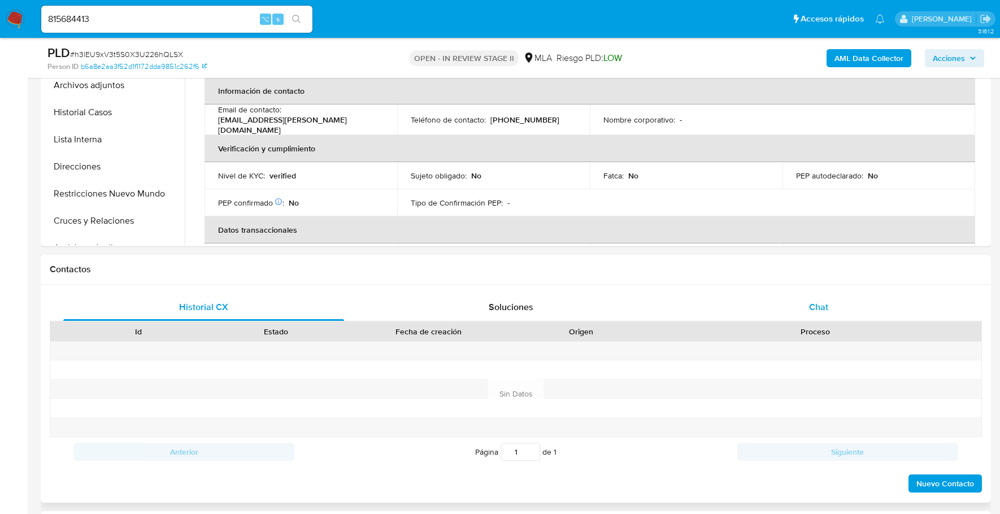
click at [770, 318] on div "Chat" at bounding box center [818, 307] width 281 height 27
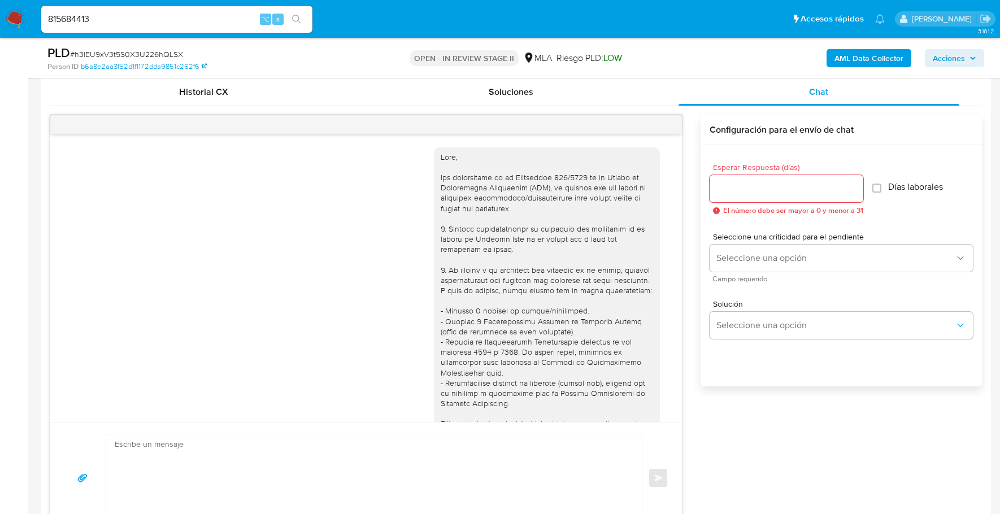
scroll to position [545, 0]
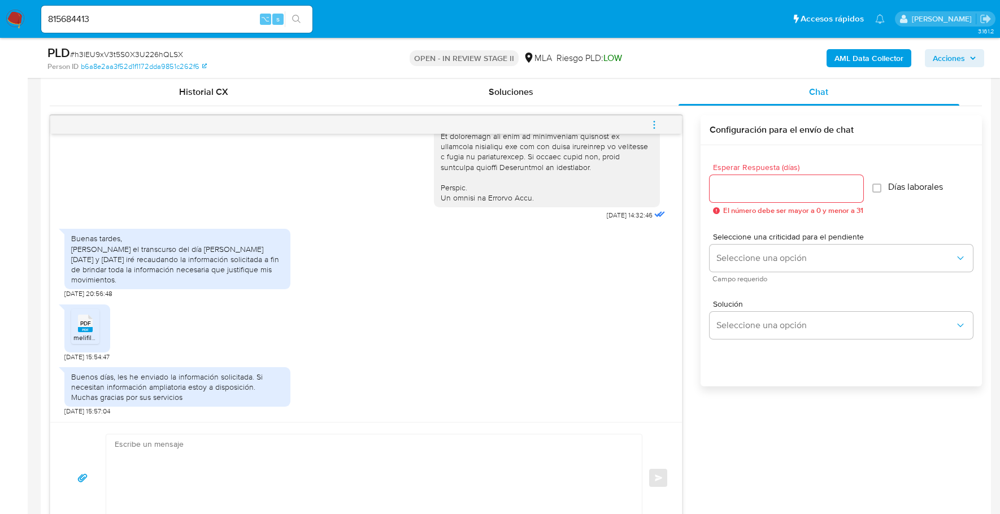
click at [83, 328] on rect at bounding box center [85, 329] width 15 height 5
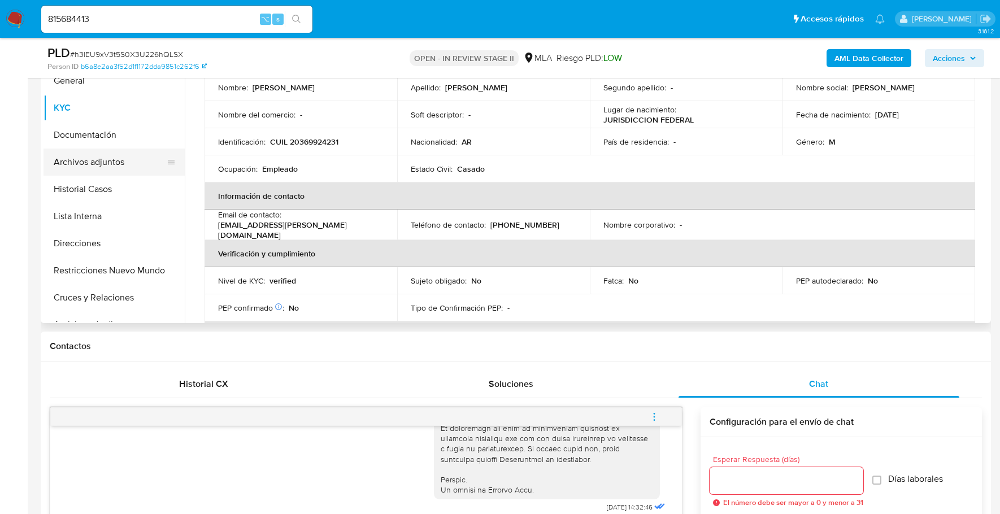
scroll to position [0, 0]
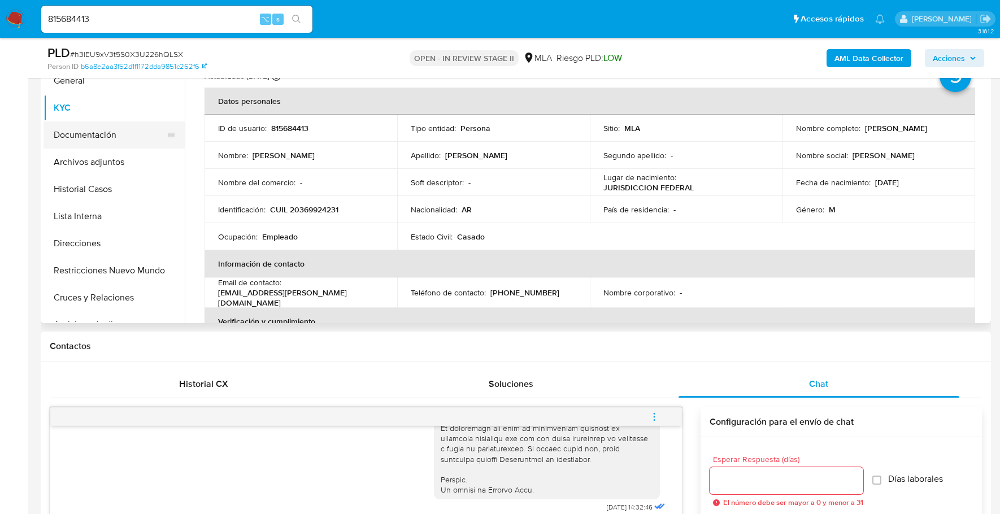
click at [93, 133] on button "Documentación" at bounding box center [109, 134] width 132 height 27
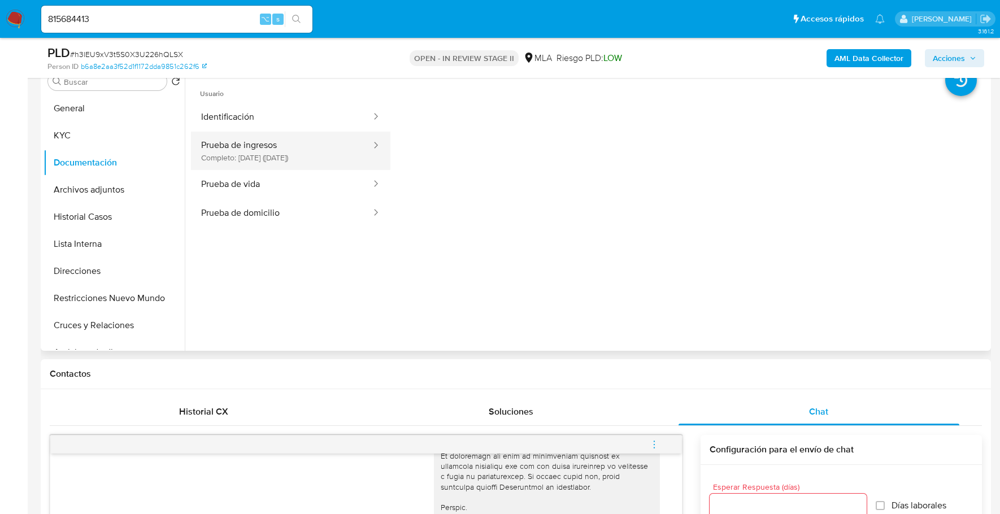
scroll to position [163, 0]
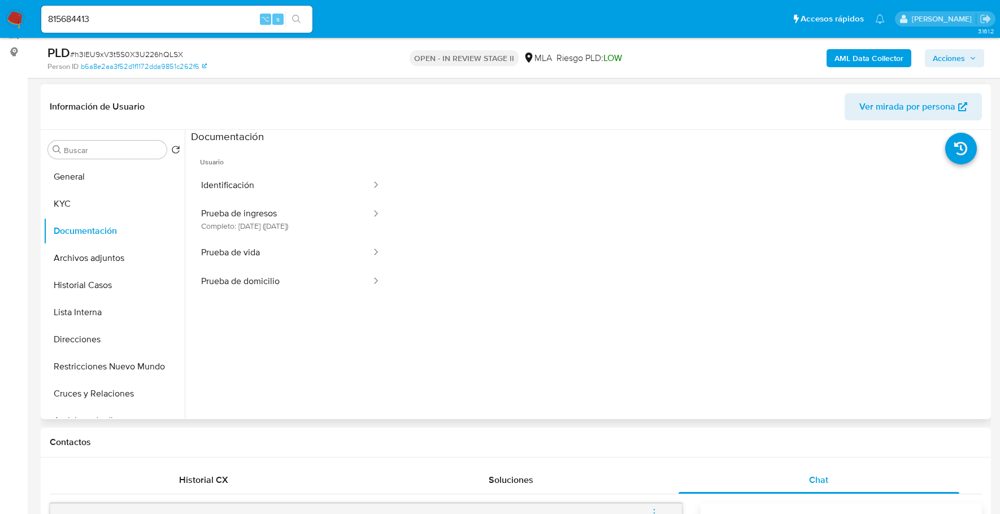
click at [264, 169] on span "Usuario" at bounding box center [290, 157] width 199 height 27
click at [263, 185] on button "Identificación" at bounding box center [281, 185] width 181 height 29
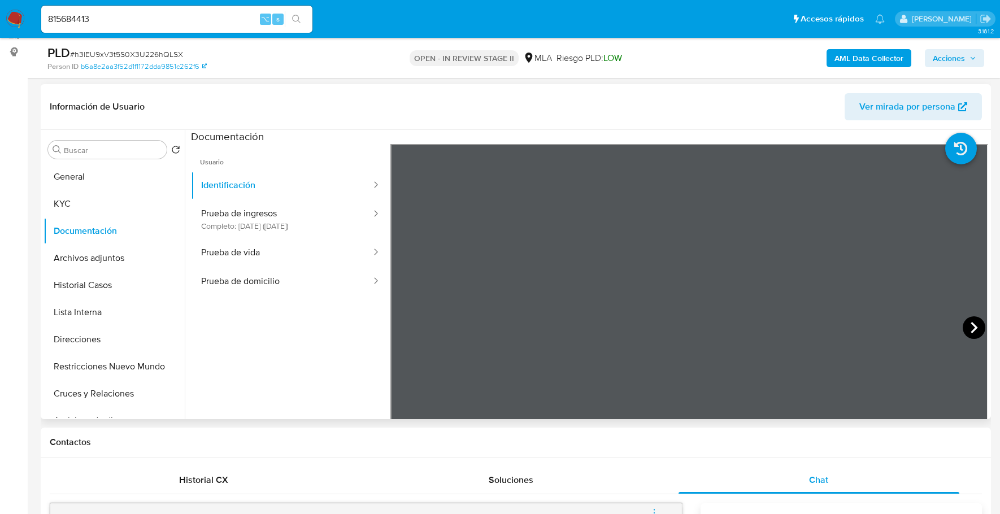
click at [963, 330] on icon at bounding box center [973, 327] width 23 height 23
click at [231, 256] on button "Prueba de vida" at bounding box center [281, 252] width 181 height 29
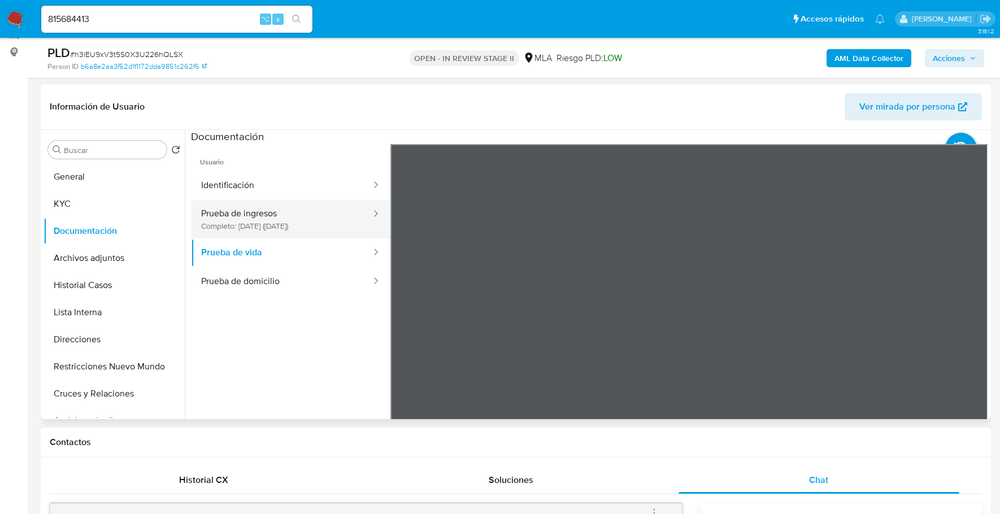
click at [265, 223] on button "Prueba de ingresos Completo: [DATE] ([DATE])" at bounding box center [281, 219] width 181 height 38
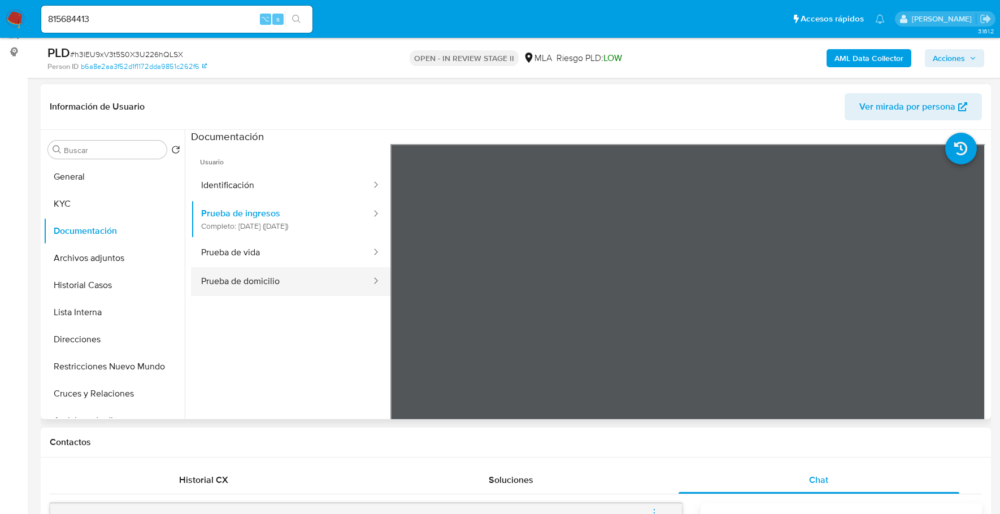
click at [239, 286] on button "Prueba de domicilio" at bounding box center [281, 281] width 181 height 29
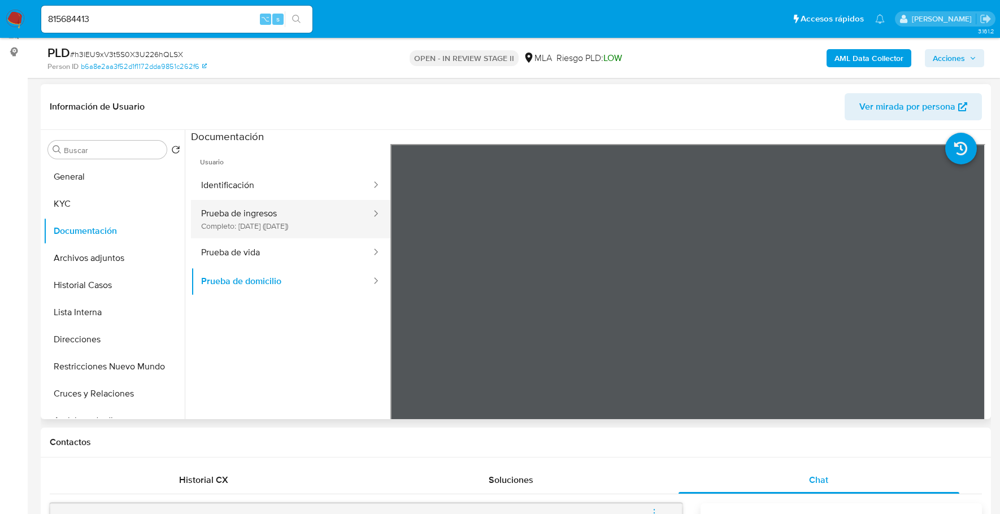
click at [292, 211] on button "Prueba de ingresos Completo: [DATE] ([DATE])" at bounding box center [281, 219] width 181 height 38
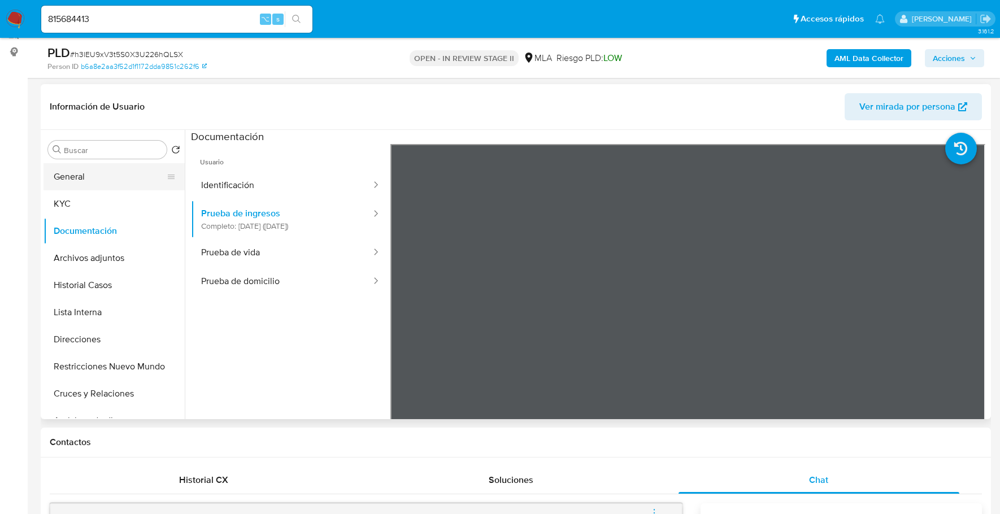
click at [86, 184] on button "General" at bounding box center [109, 176] width 132 height 27
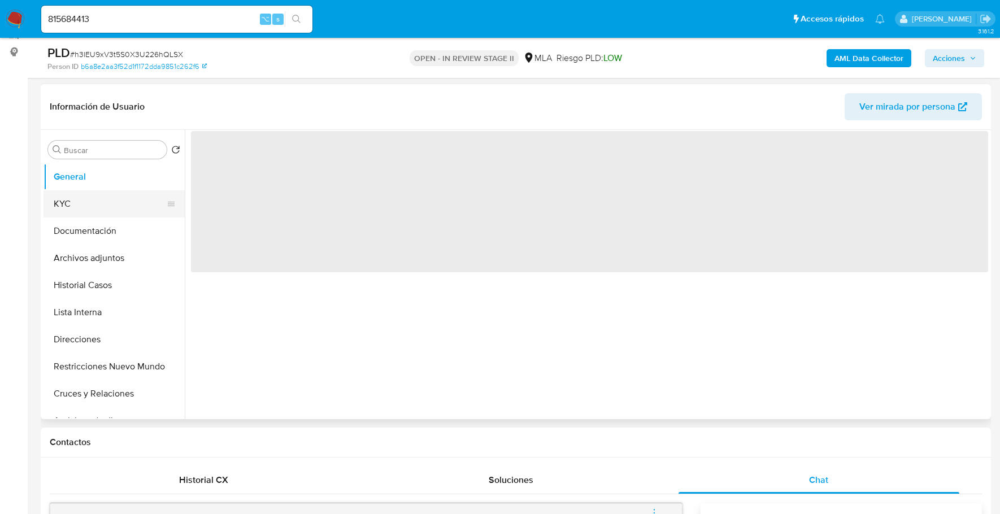
click at [86, 207] on button "KYC" at bounding box center [109, 203] width 132 height 27
